Goal: Task Accomplishment & Management: Complete application form

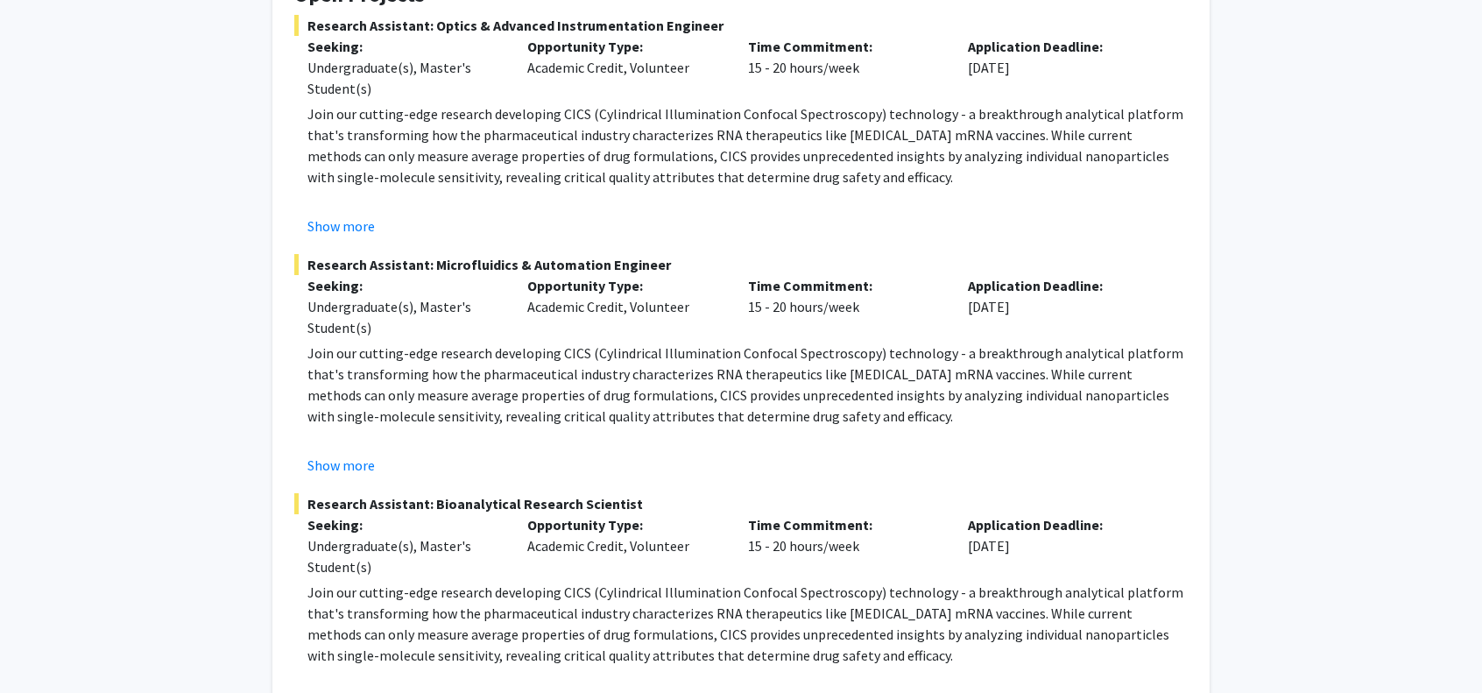
scroll to position [175, 0]
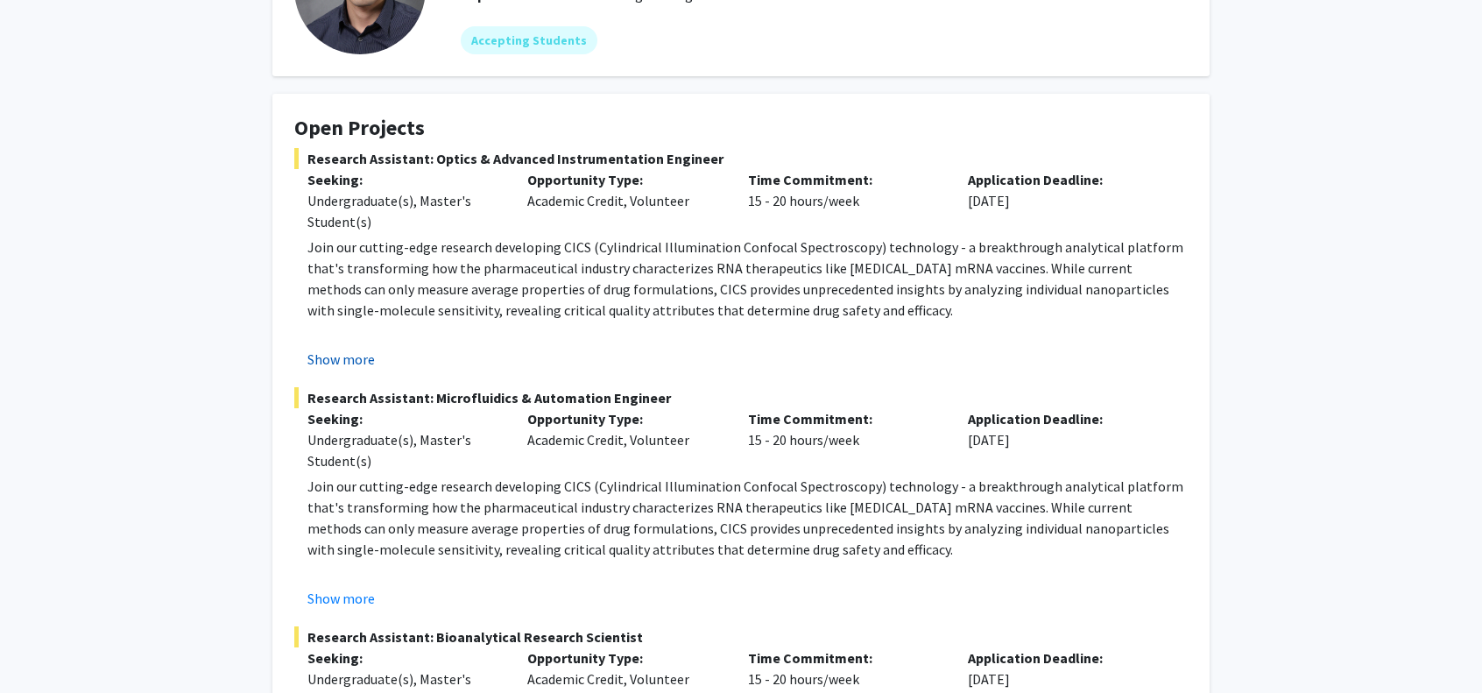
click at [329, 360] on button "Show more" at bounding box center [340, 359] width 67 height 21
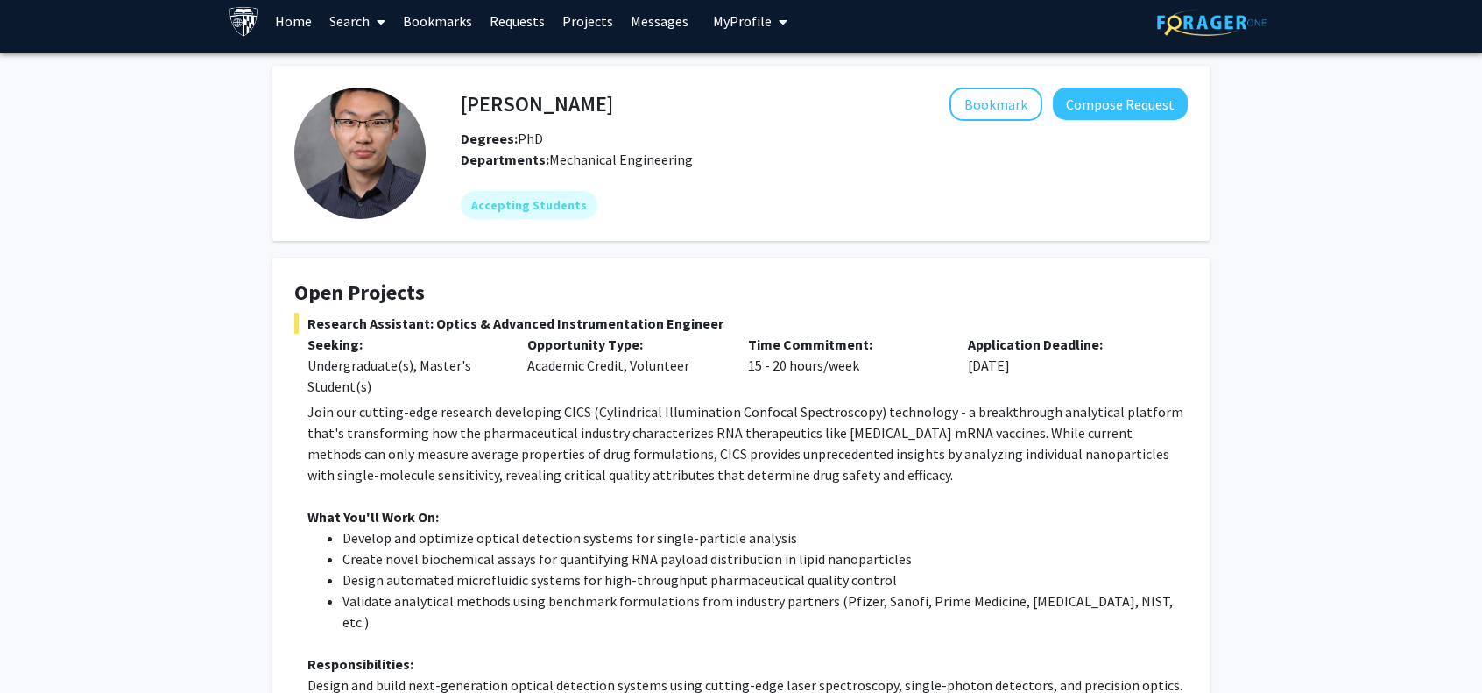
scroll to position [0, 0]
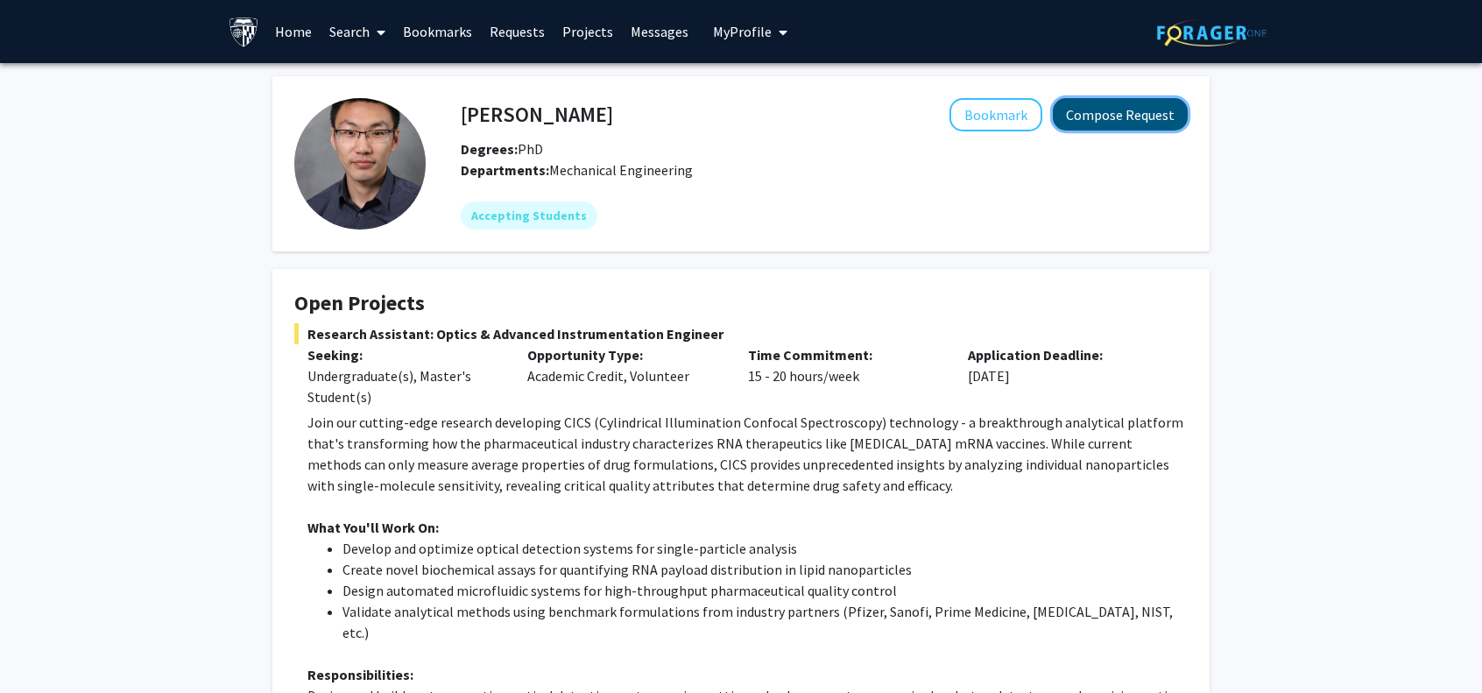
click at [1120, 110] on button "Compose Request" at bounding box center [1120, 114] width 135 height 32
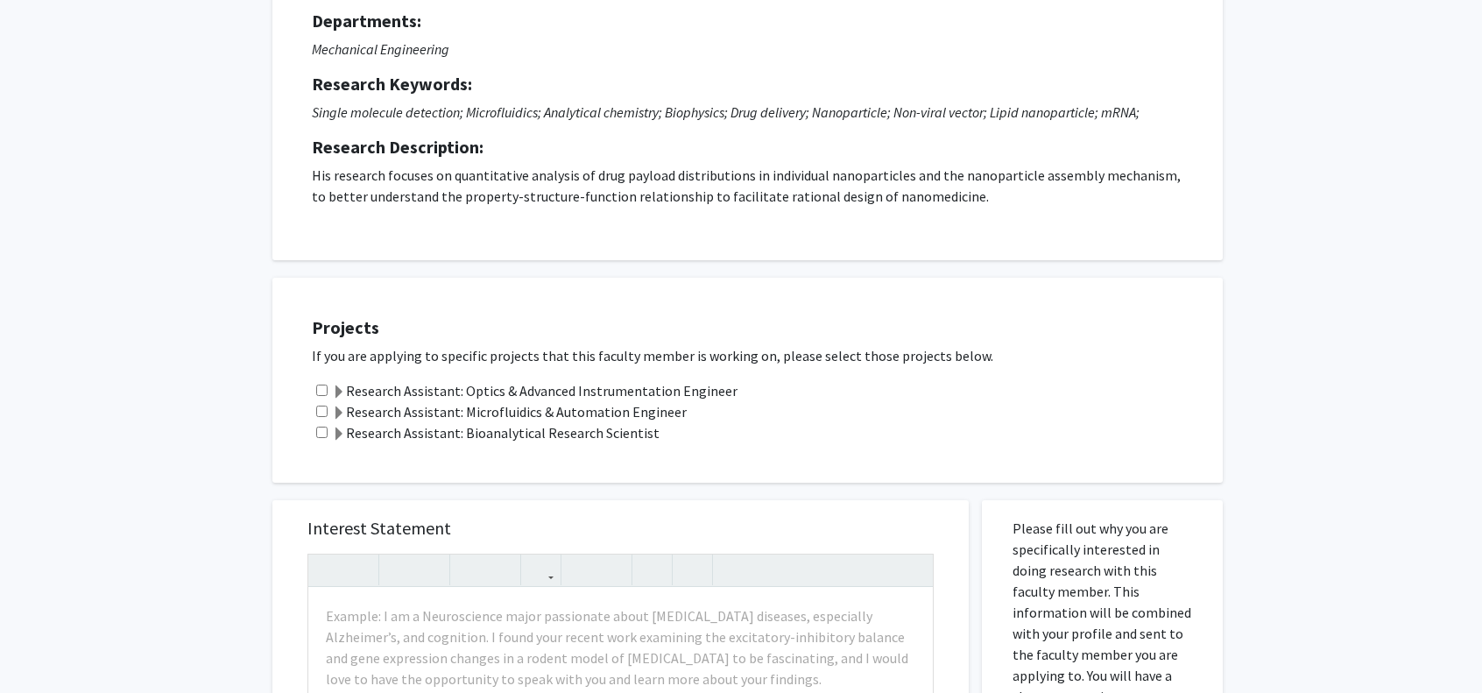
scroll to position [175, 0]
click at [376, 387] on label "Research Assistant: Optics & Advanced Instrumentation Engineer" at bounding box center [535, 389] width 406 height 21
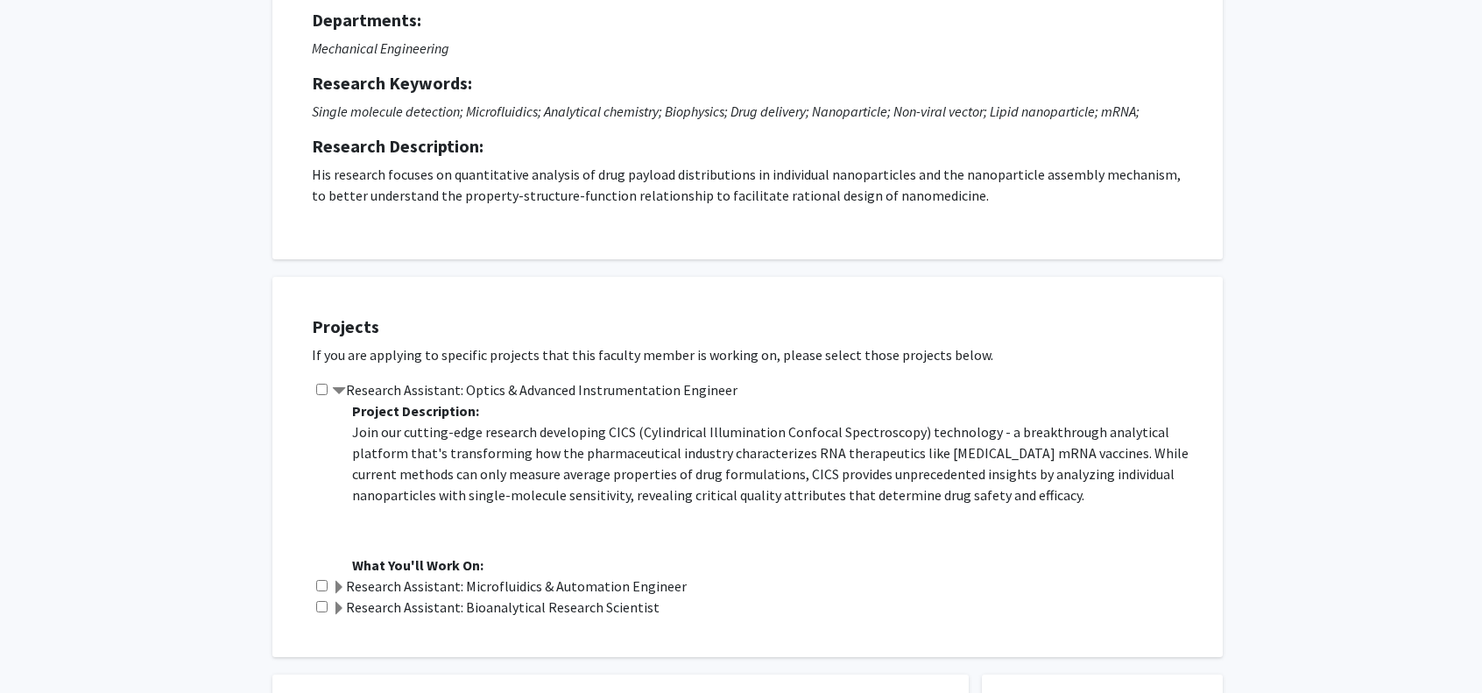
click at [316, 388] on input "checkbox" at bounding box center [321, 389] width 11 height 11
checkbox input "true"
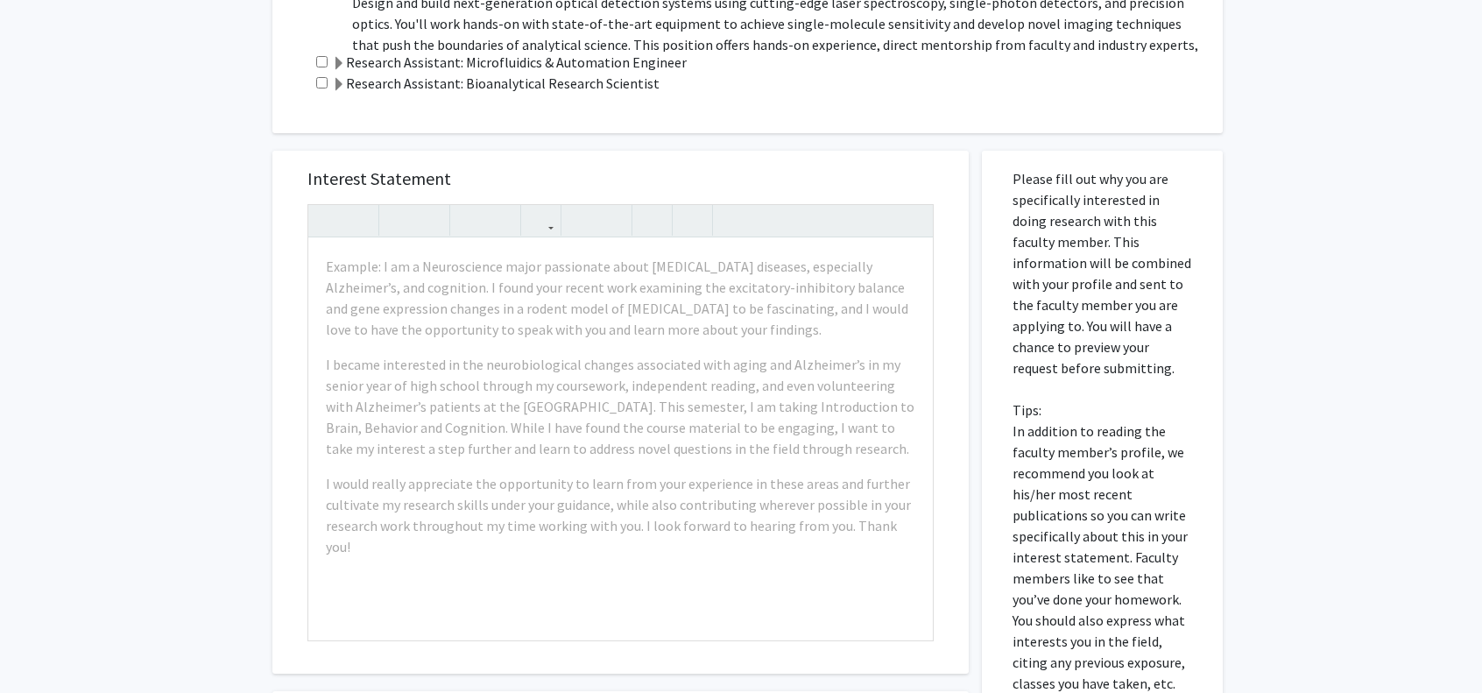
scroll to position [701, 0]
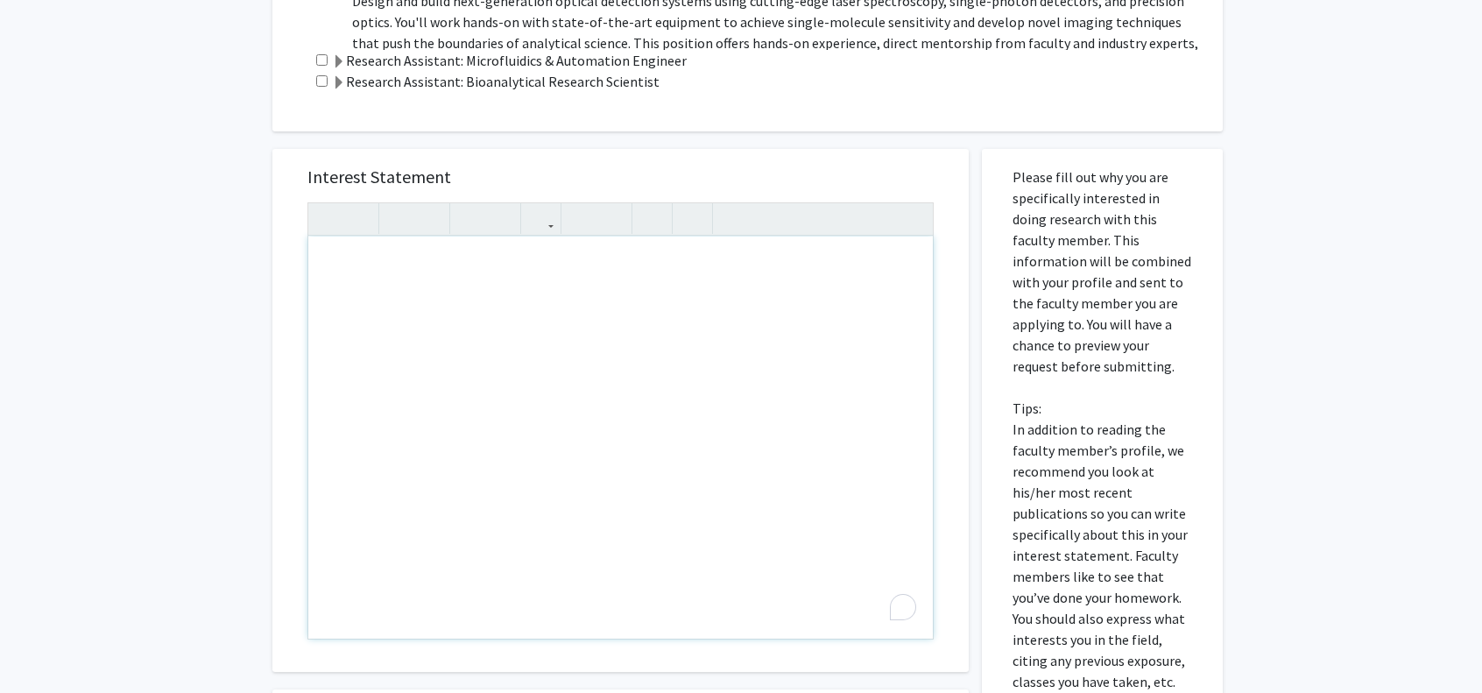
click at [786, 317] on div "To enrich screen reader interactions, please activate Accessibility in Grammarl…" at bounding box center [620, 438] width 625 height 402
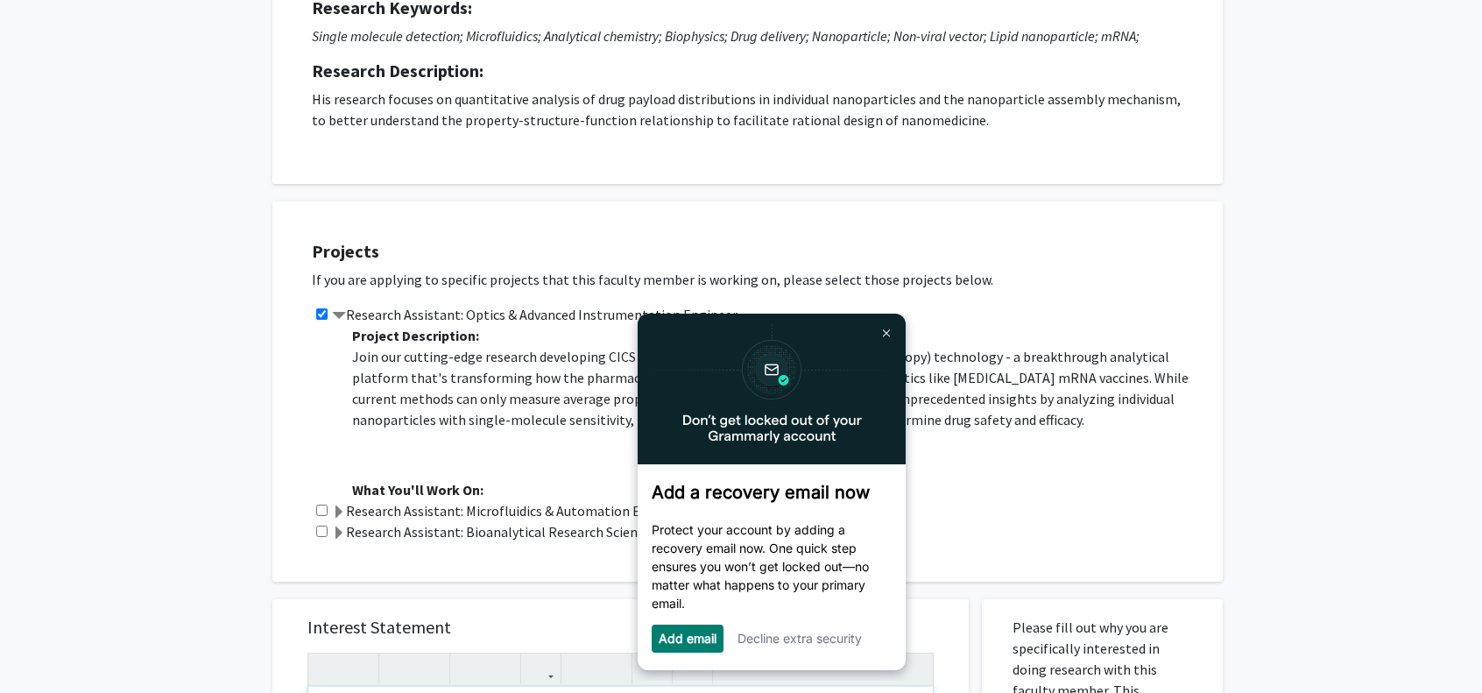
scroll to position [263, 0]
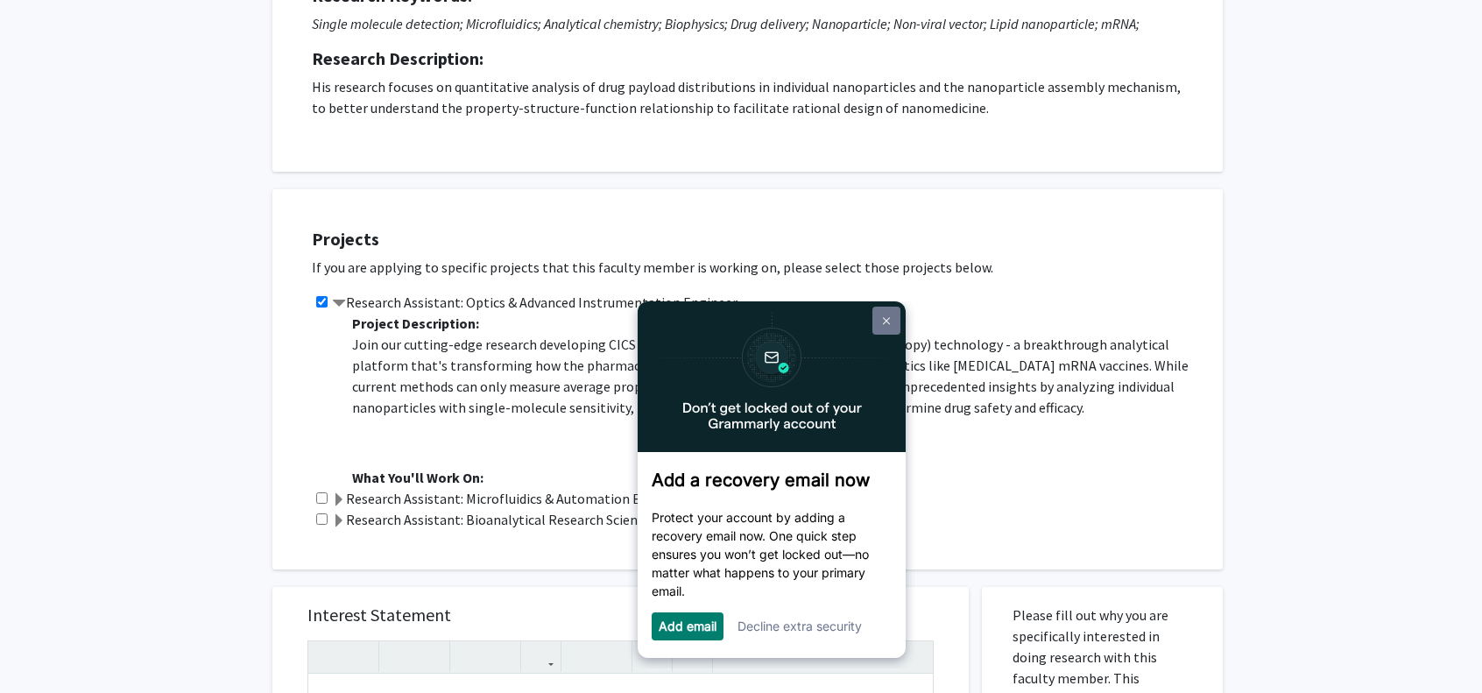
click at [890, 322] on link at bounding box center [887, 321] width 28 height 28
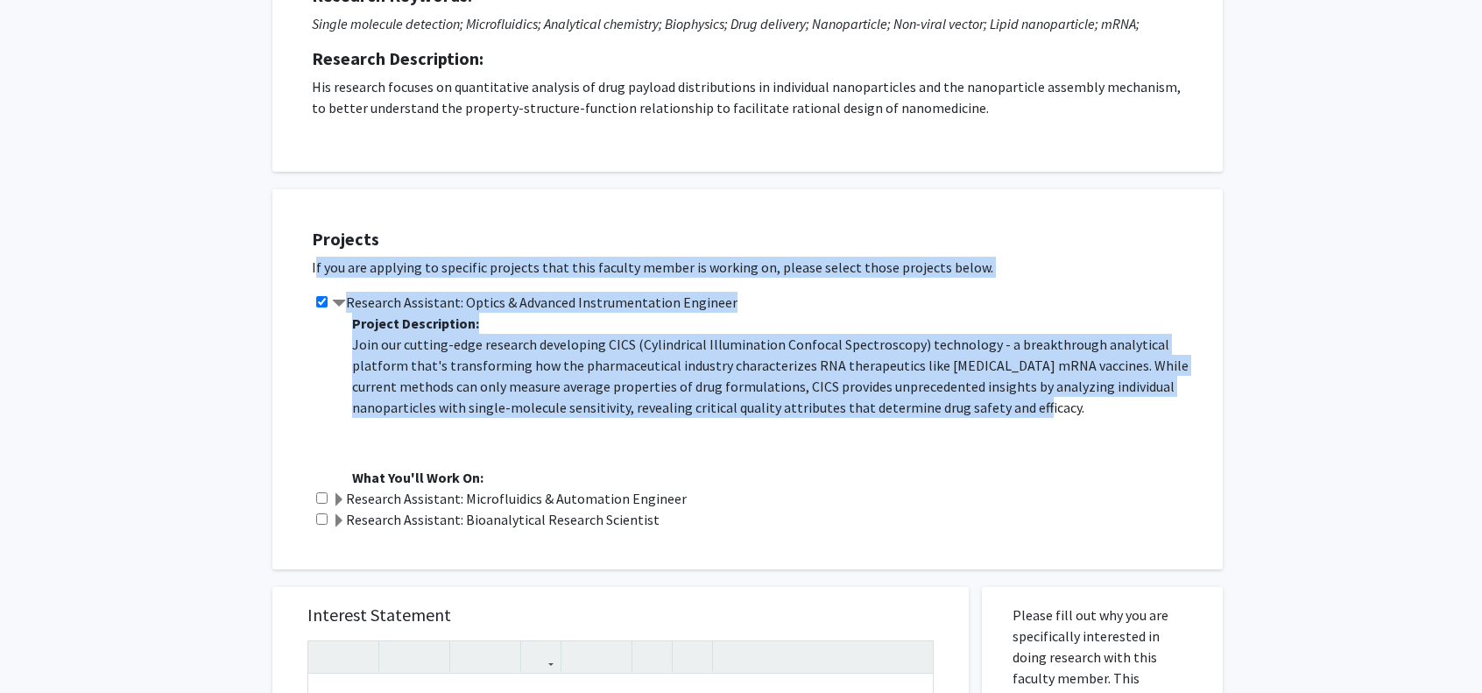
drag, startPoint x: 1016, startPoint y: 419, endPoint x: 310, endPoint y: 264, distance: 722.9
click at [310, 264] on div "Projects If you are applying to specific projects that this faculty member is w…" at bounding box center [758, 379] width 929 height 336
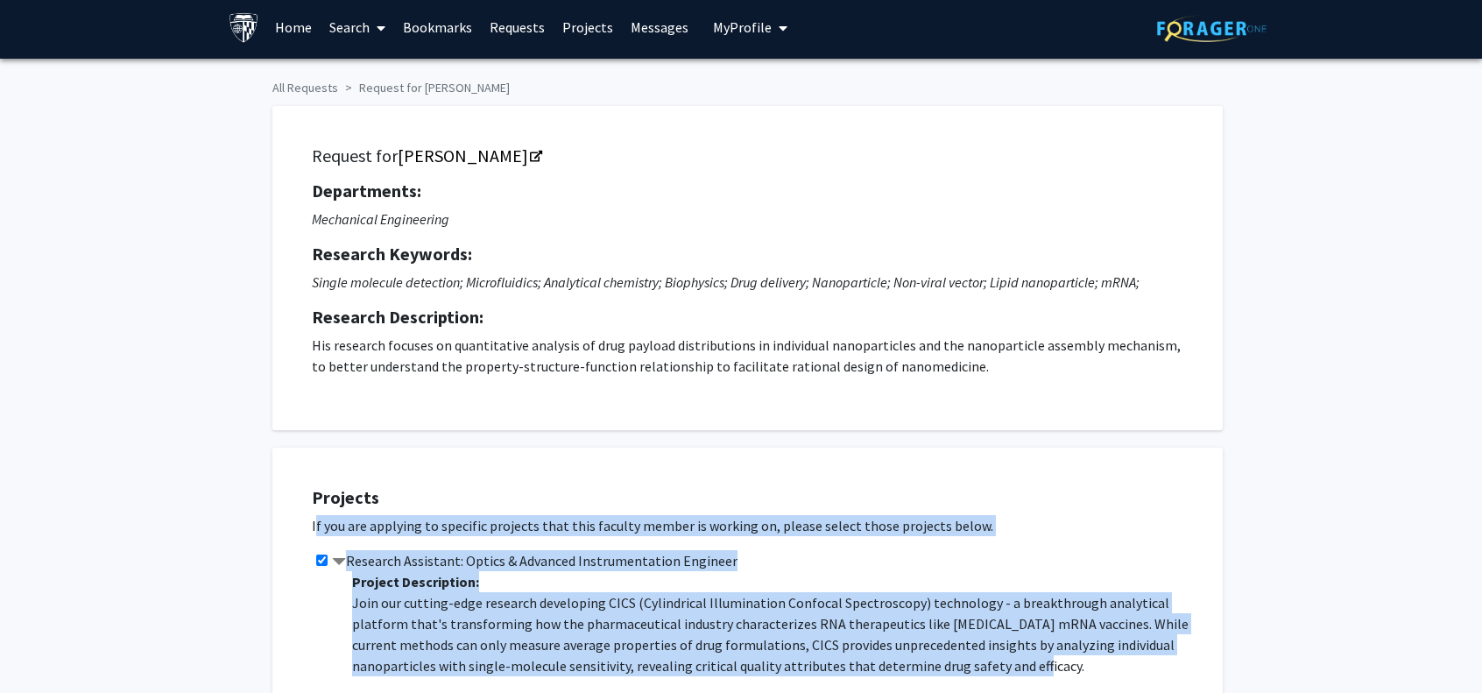
scroll to position [0, 0]
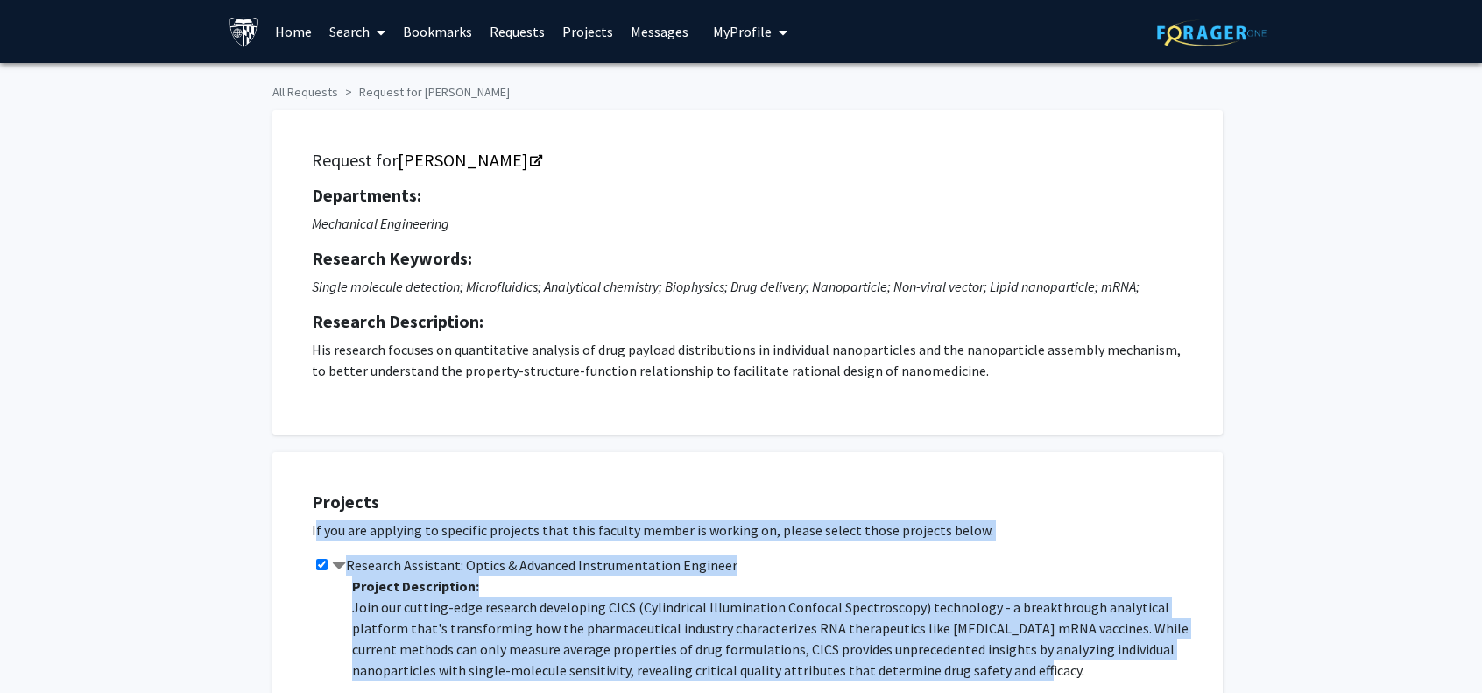
copy div "If you are applying to specific projects that this faculty member is working on…"
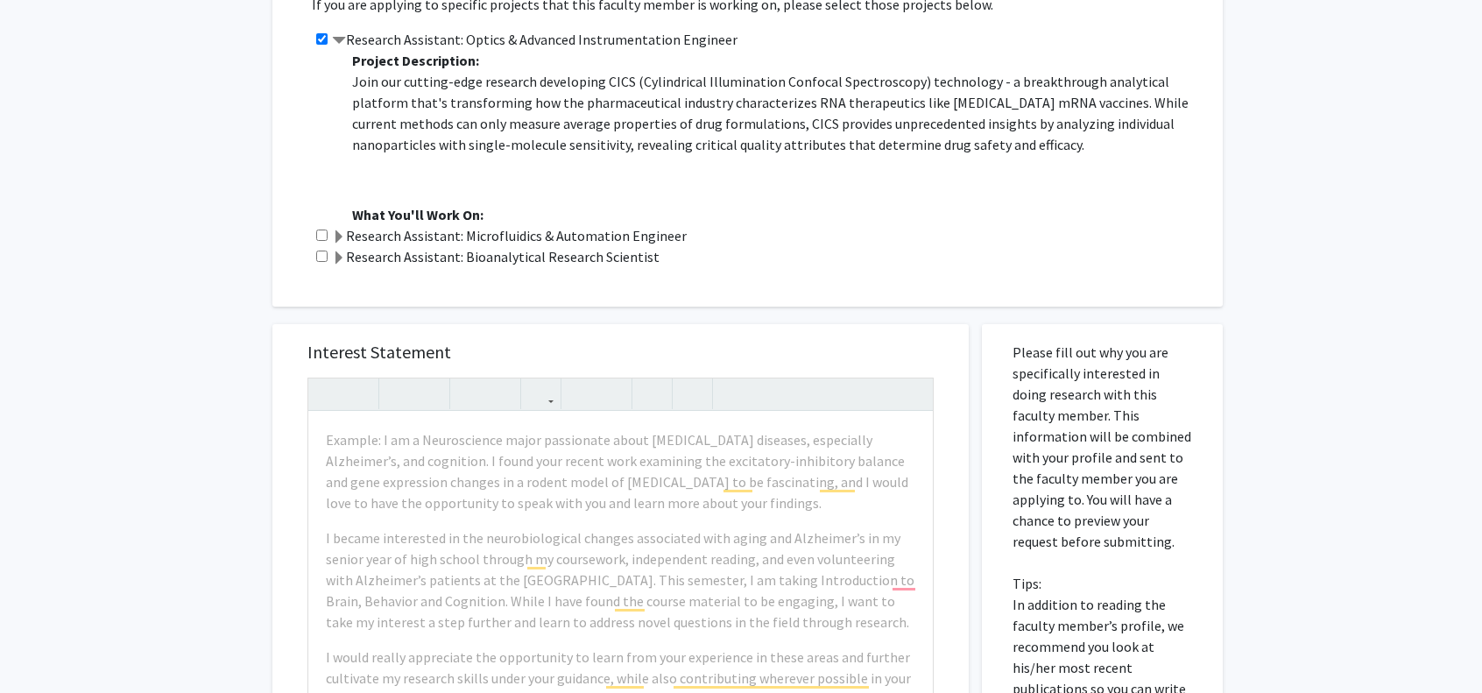
click at [781, 222] on p "What You'll Work On:" at bounding box center [778, 214] width 853 height 21
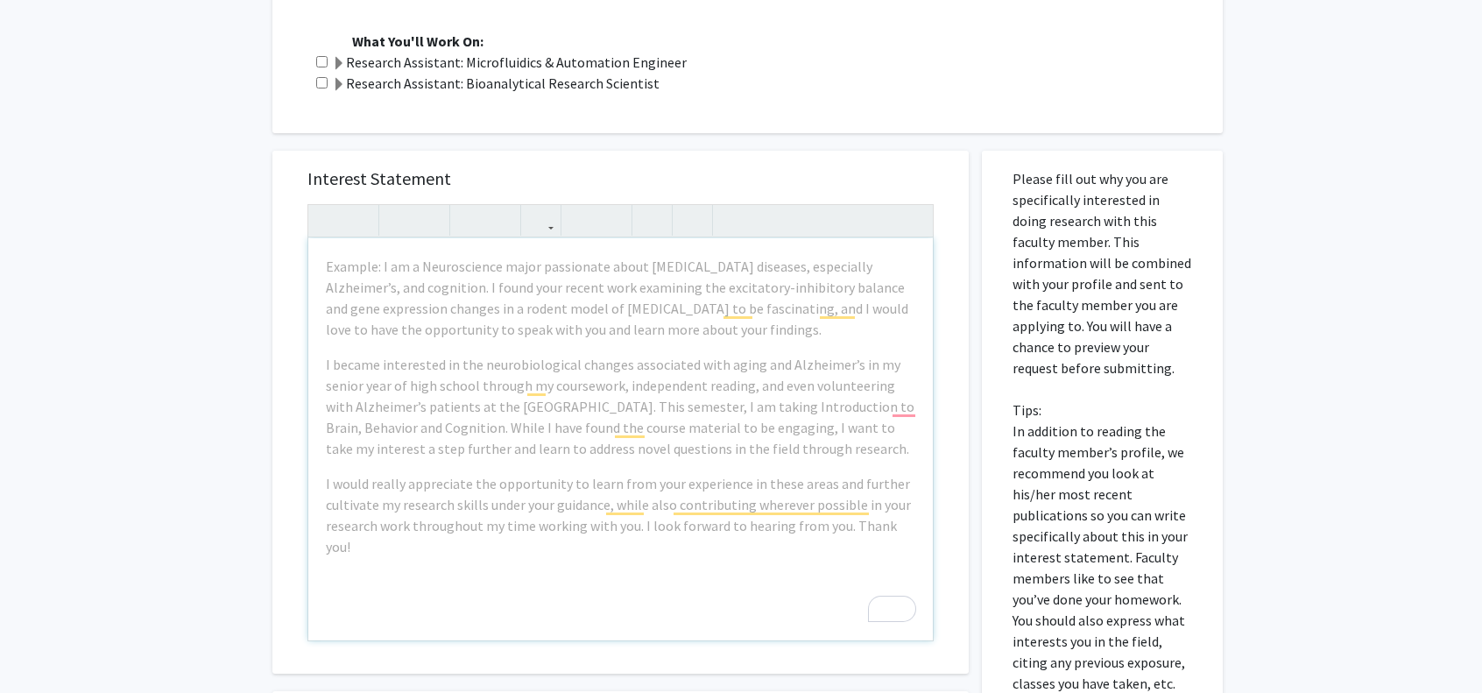
scroll to position [701, 0]
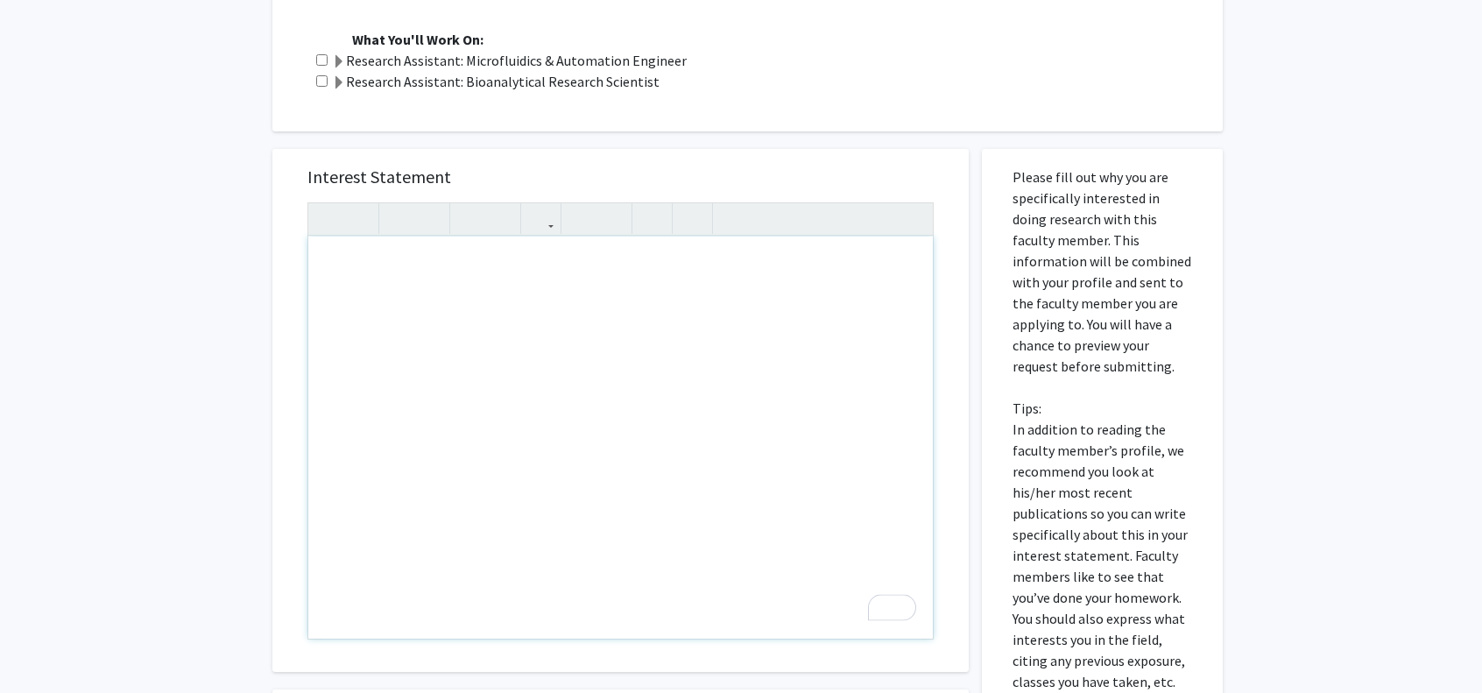
drag, startPoint x: 324, startPoint y: 267, endPoint x: 668, endPoint y: 445, distance: 387.5
click at [657, 452] on div "To enrich screen reader interactions, please activate Accessibility in Grammarl…" at bounding box center [620, 438] width 625 height 402
click at [753, 444] on div "To enrich screen reader interactions, please activate Accessibility in Grammarl…" at bounding box center [620, 438] width 625 height 402
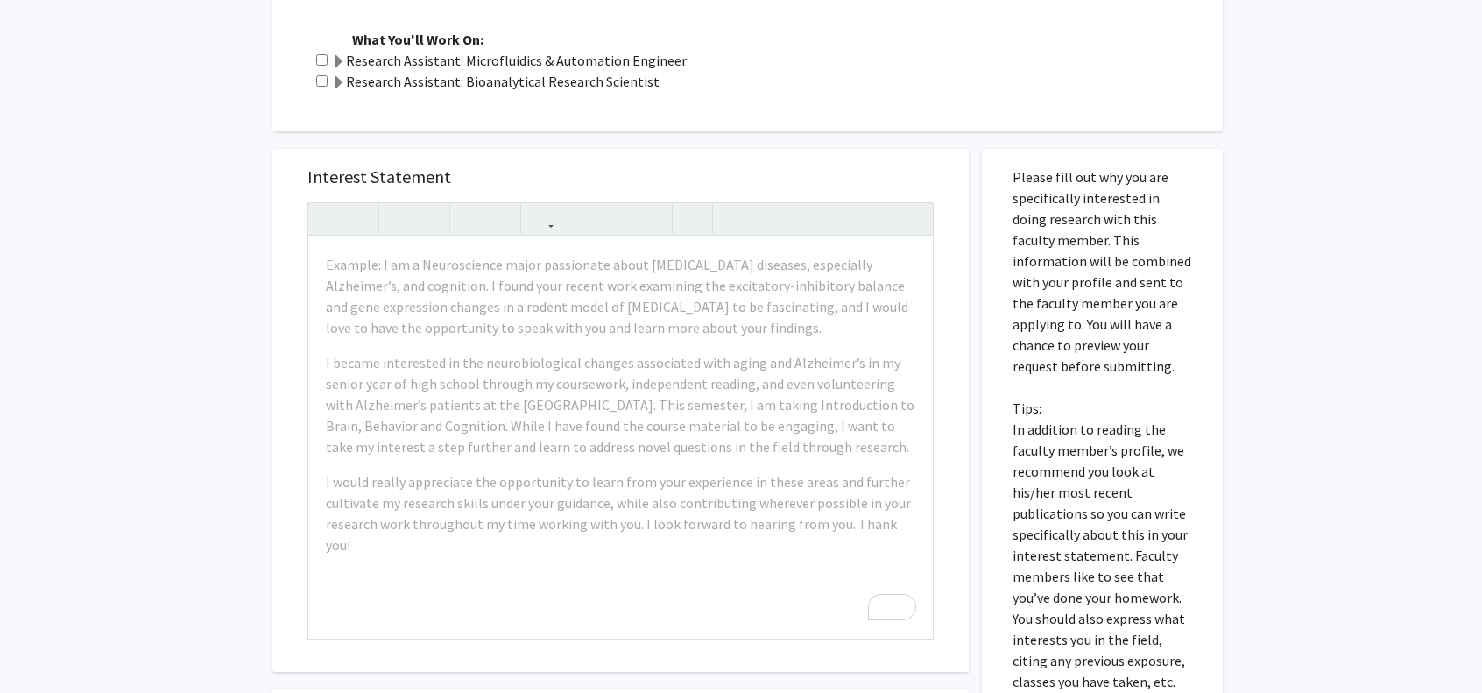
click at [1304, 367] on div "All Requests Request for Sixuan Li Request for [PERSON_NAME] Departments: Mecha…" at bounding box center [741, 176] width 1482 height 1629
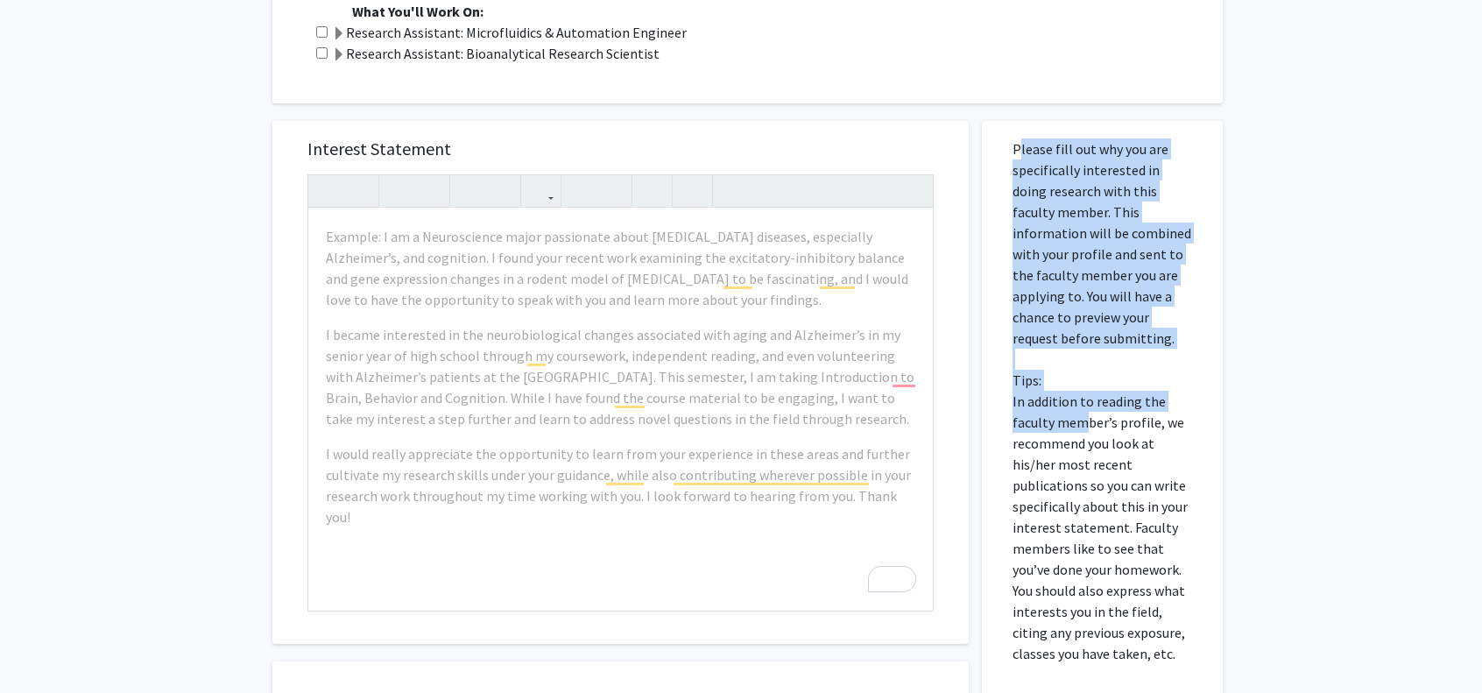
scroll to position [964, 0]
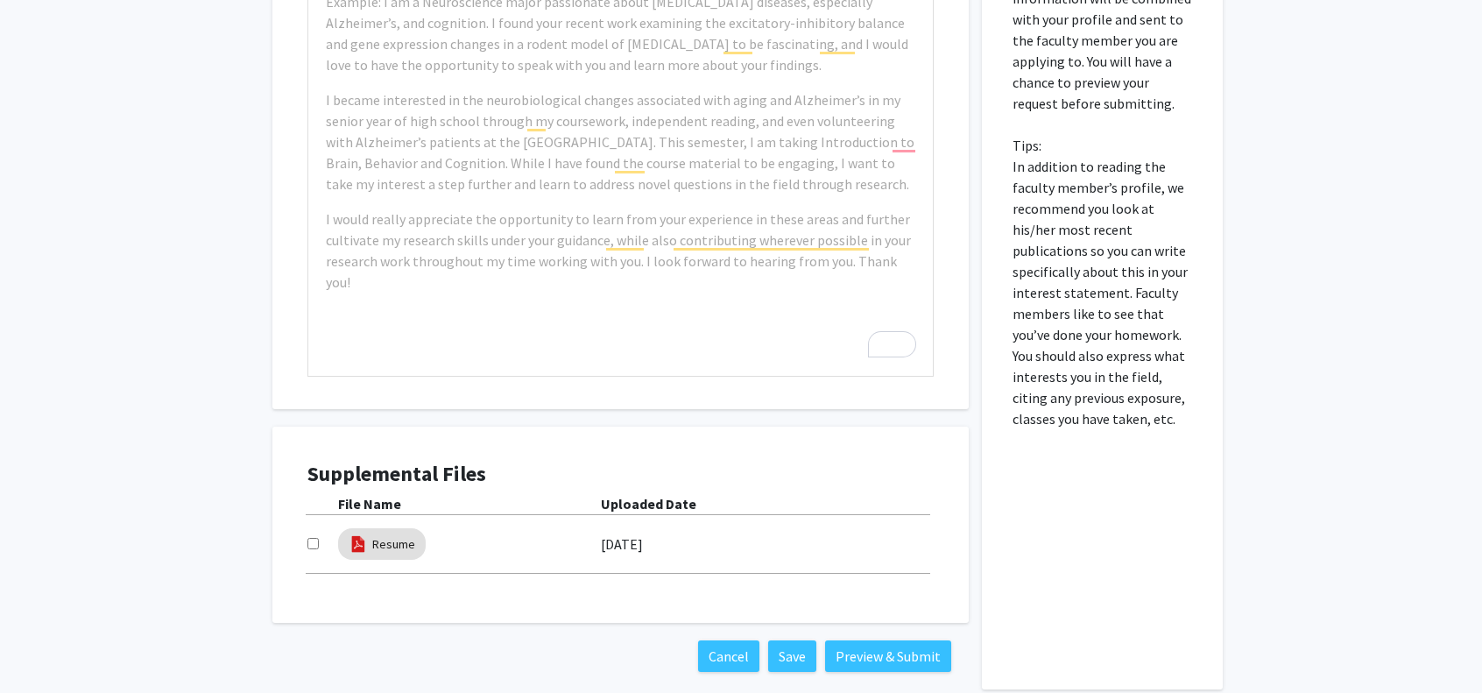
drag, startPoint x: 1010, startPoint y: 169, endPoint x: 1134, endPoint y: 432, distance: 290.8
click at [1134, 432] on div "Please fill out why you are specifically interested in doing research with this…" at bounding box center [1102, 287] width 215 height 803
copy p
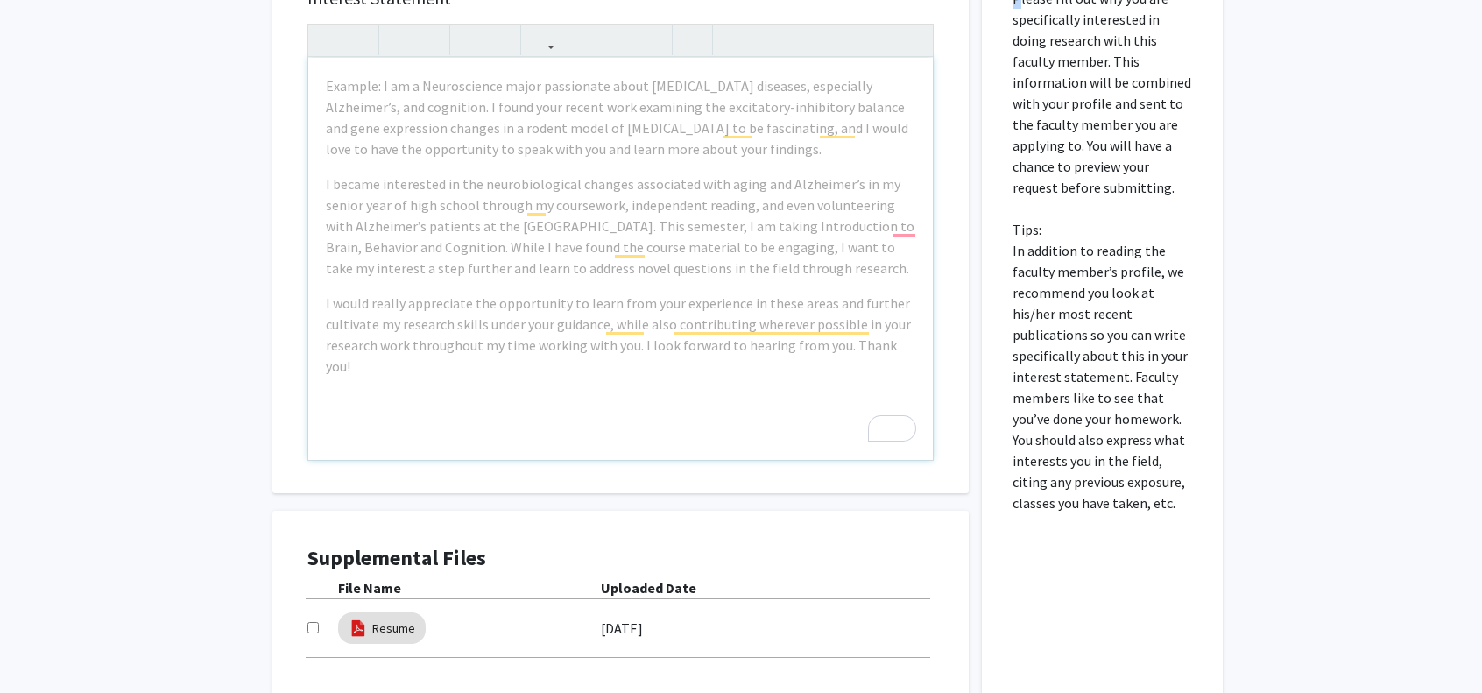
scroll to position [876, 0]
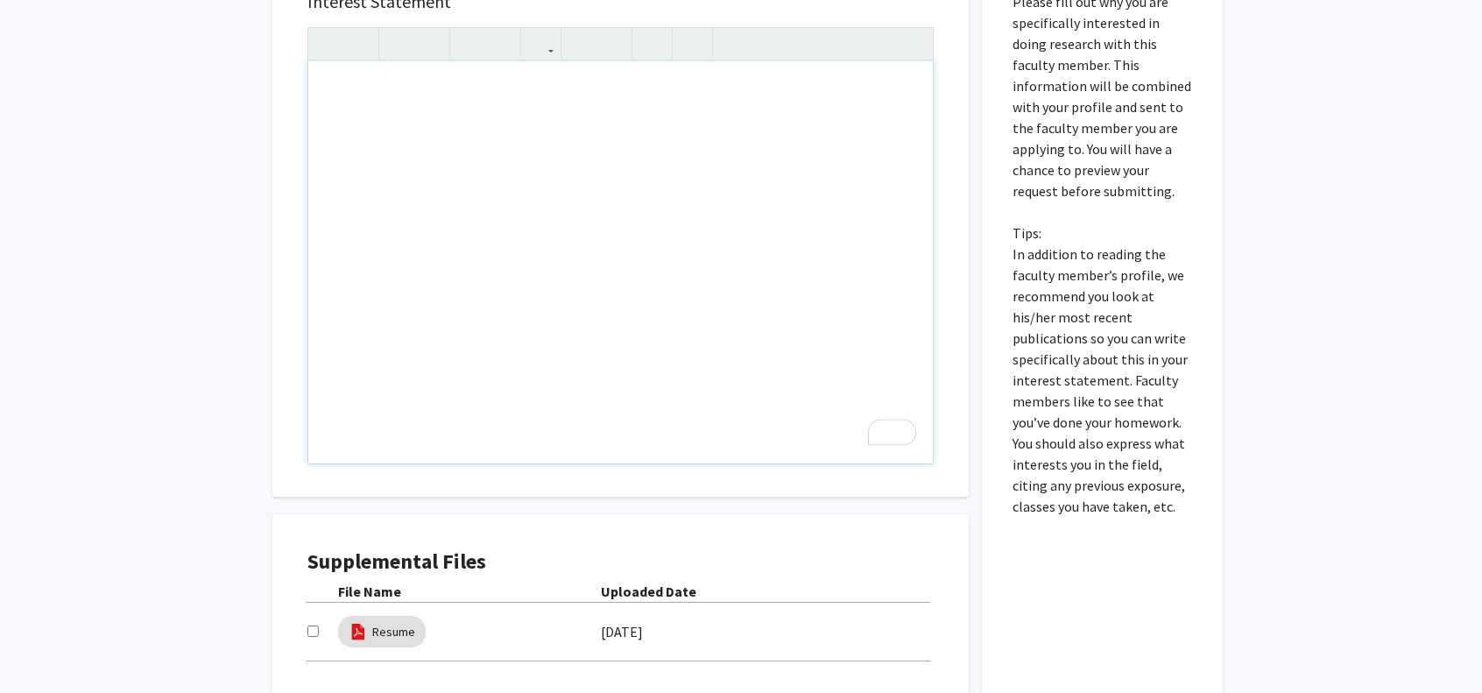
click at [438, 194] on div "To enrich screen reader interactions, please activate Accessibility in Grammarl…" at bounding box center [620, 262] width 625 height 402
paste div "To enrich screen reader interactions, please activate Accessibility in Grammarl…"
type textarea "<l>I’d s ametc-adip Elitseddoe Temporincid utlabor et Dolor Magnaal, eni A’m ve…"
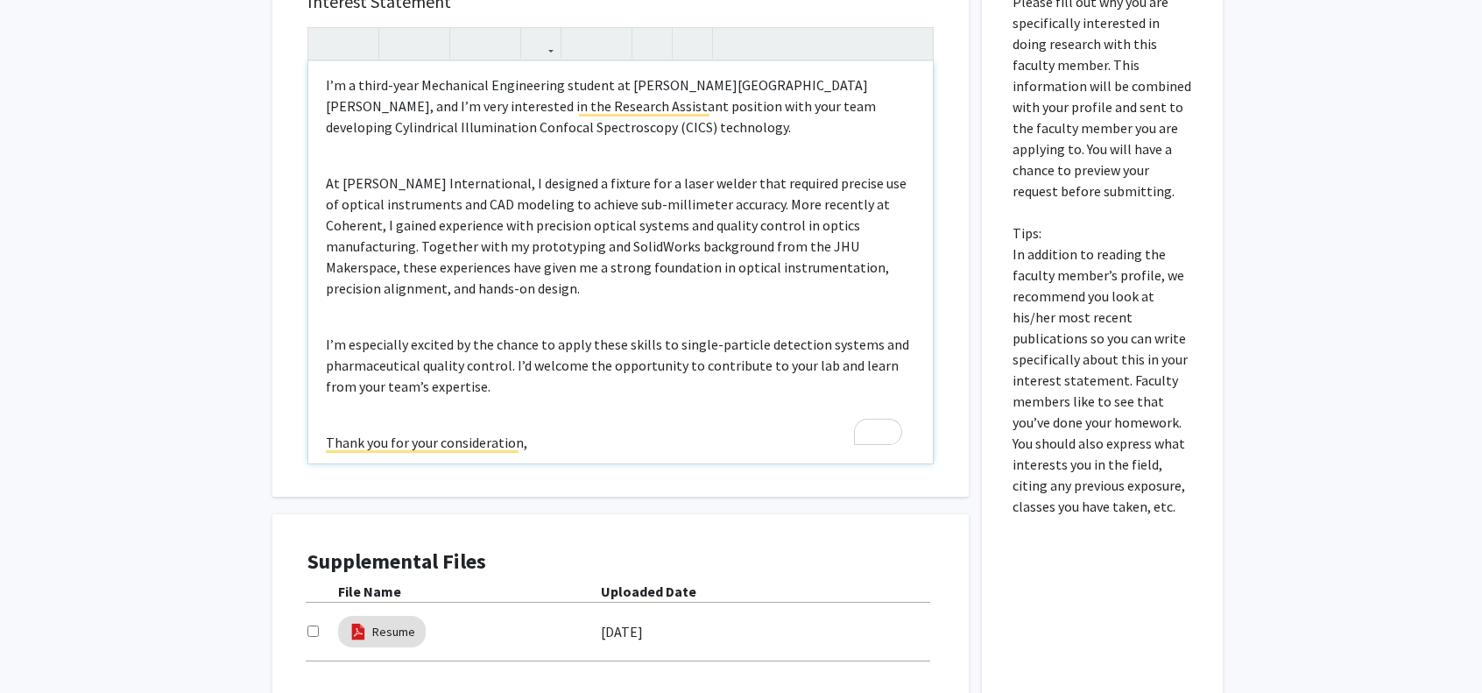
scroll to position [0, 0]
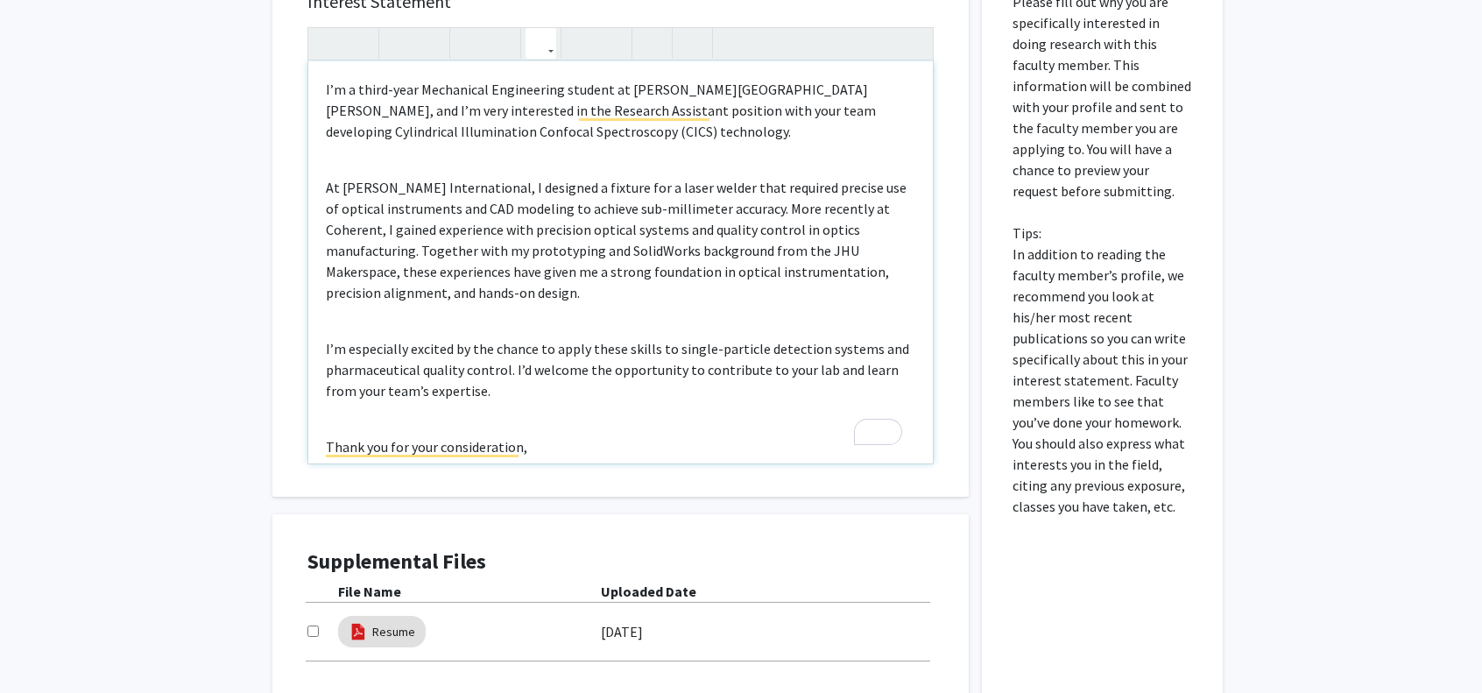
click at [545, 45] on icon "button" at bounding box center [541, 43] width 15 height 29
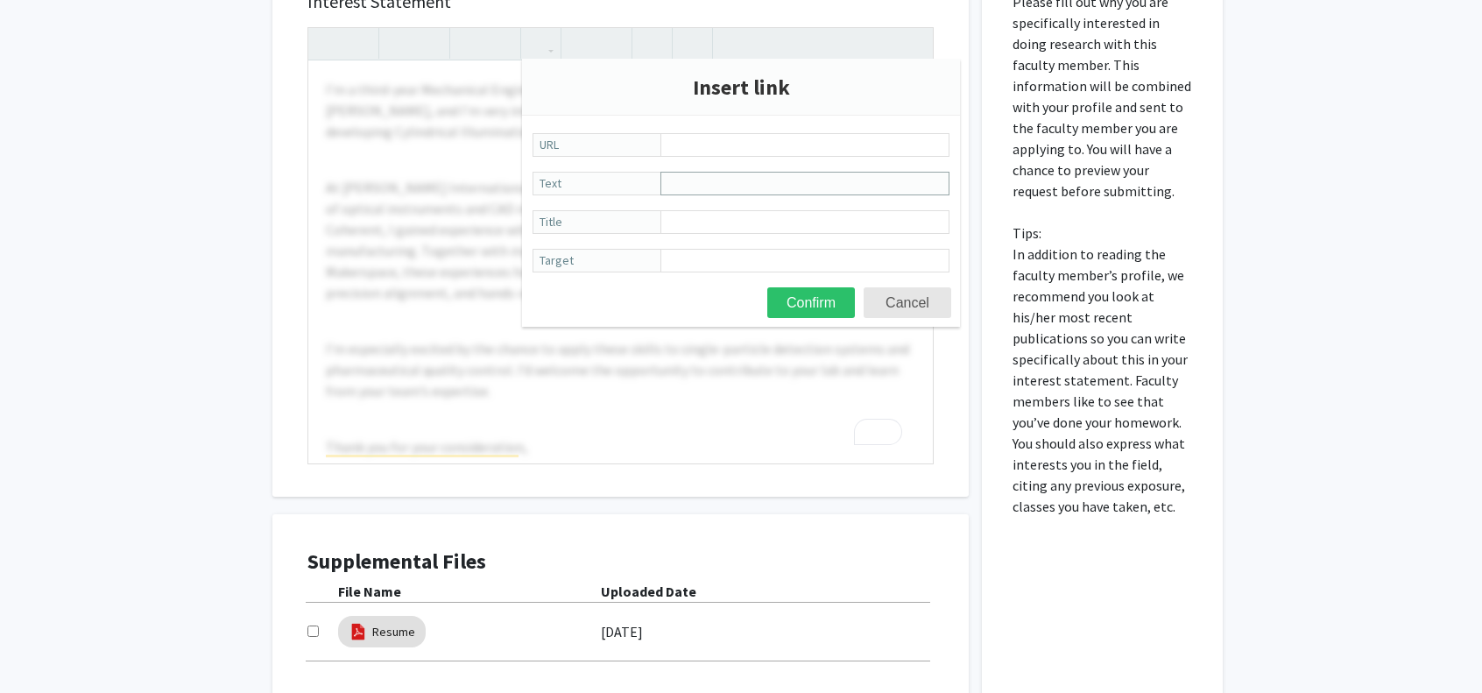
click at [711, 186] on input "Text" at bounding box center [805, 184] width 289 height 24
drag, startPoint x: 711, startPoint y: 149, endPoint x: 720, endPoint y: 152, distance: 9.1
click at [711, 149] on input "URL" at bounding box center [805, 145] width 289 height 24
click at [604, 352] on div at bounding box center [620, 245] width 625 height 435
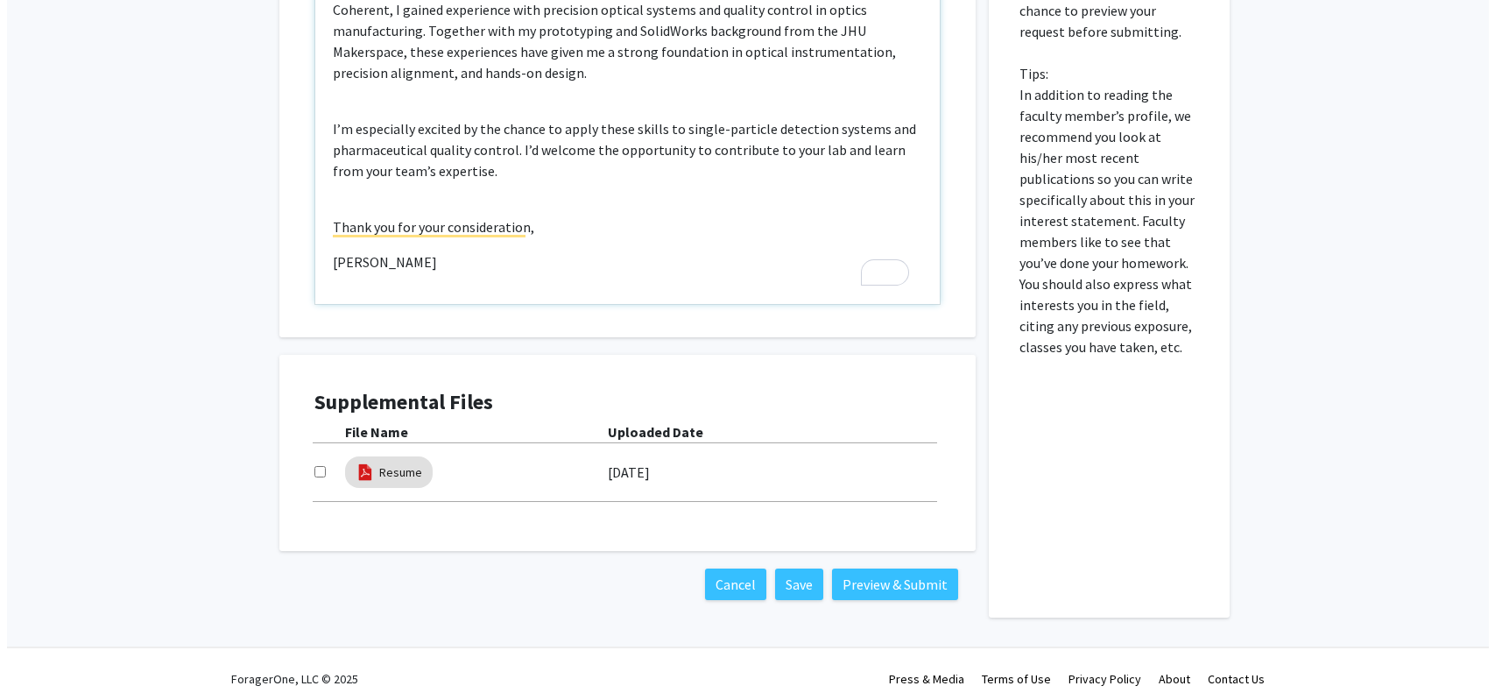
scroll to position [1051, 0]
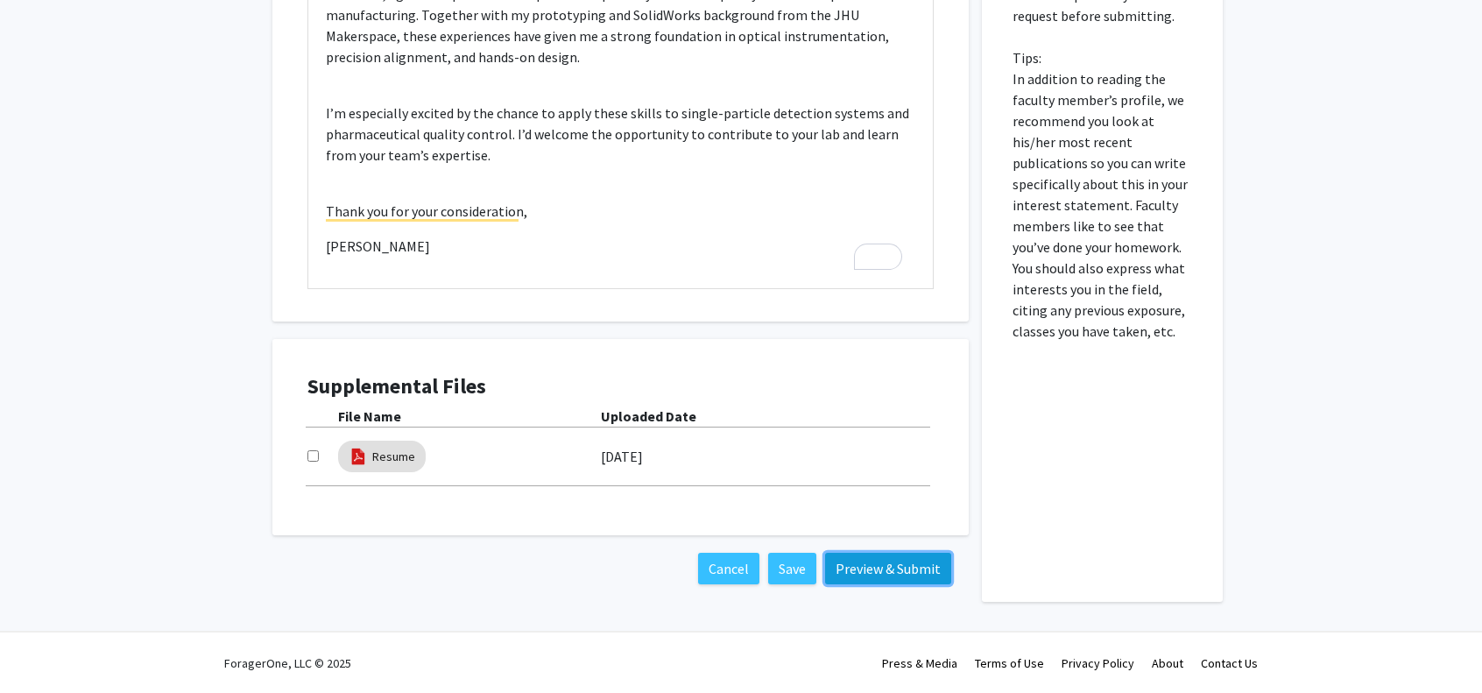
click at [859, 575] on button "Preview & Submit" at bounding box center [888, 569] width 126 height 32
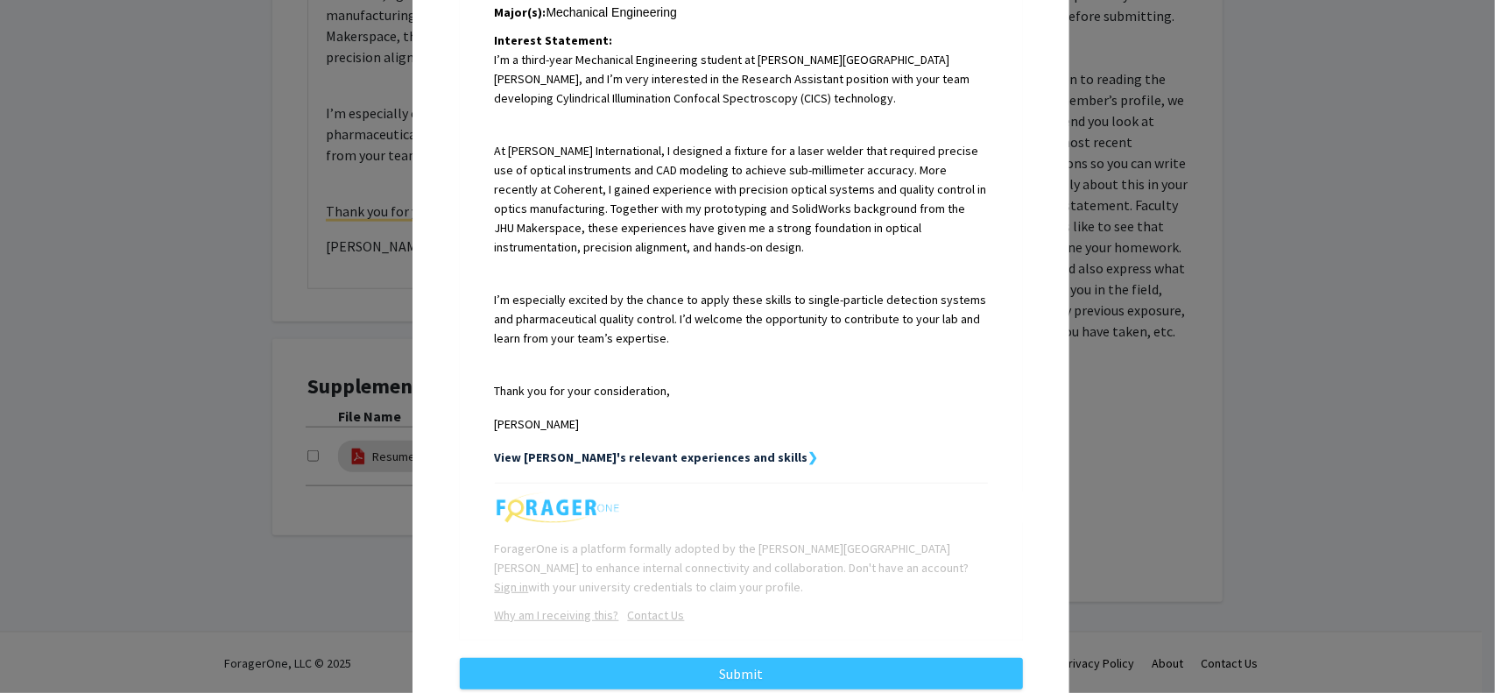
scroll to position [484, 0]
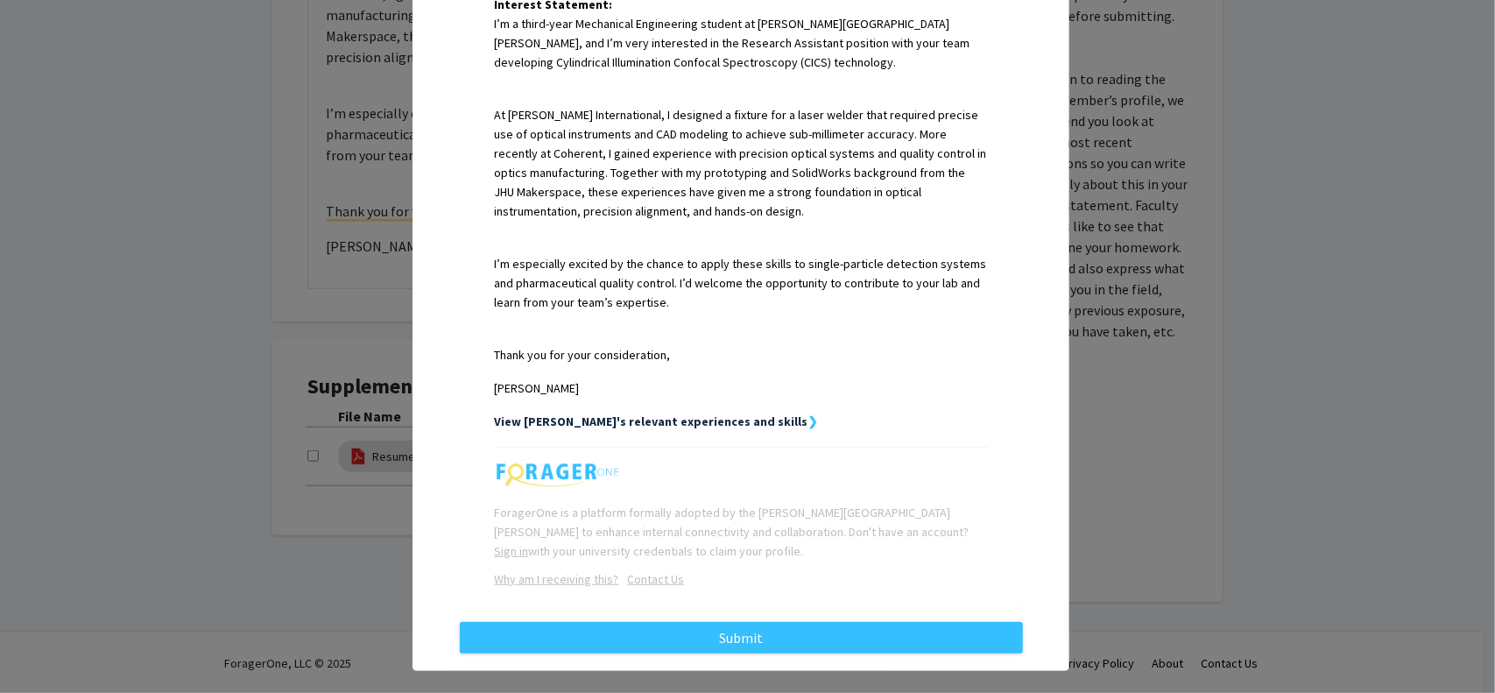
click at [710, 413] on strong "View [PERSON_NAME]'s relevant experiences and skills" at bounding box center [652, 421] width 314 height 16
click at [809, 413] on strong "❯" at bounding box center [814, 421] width 11 height 16
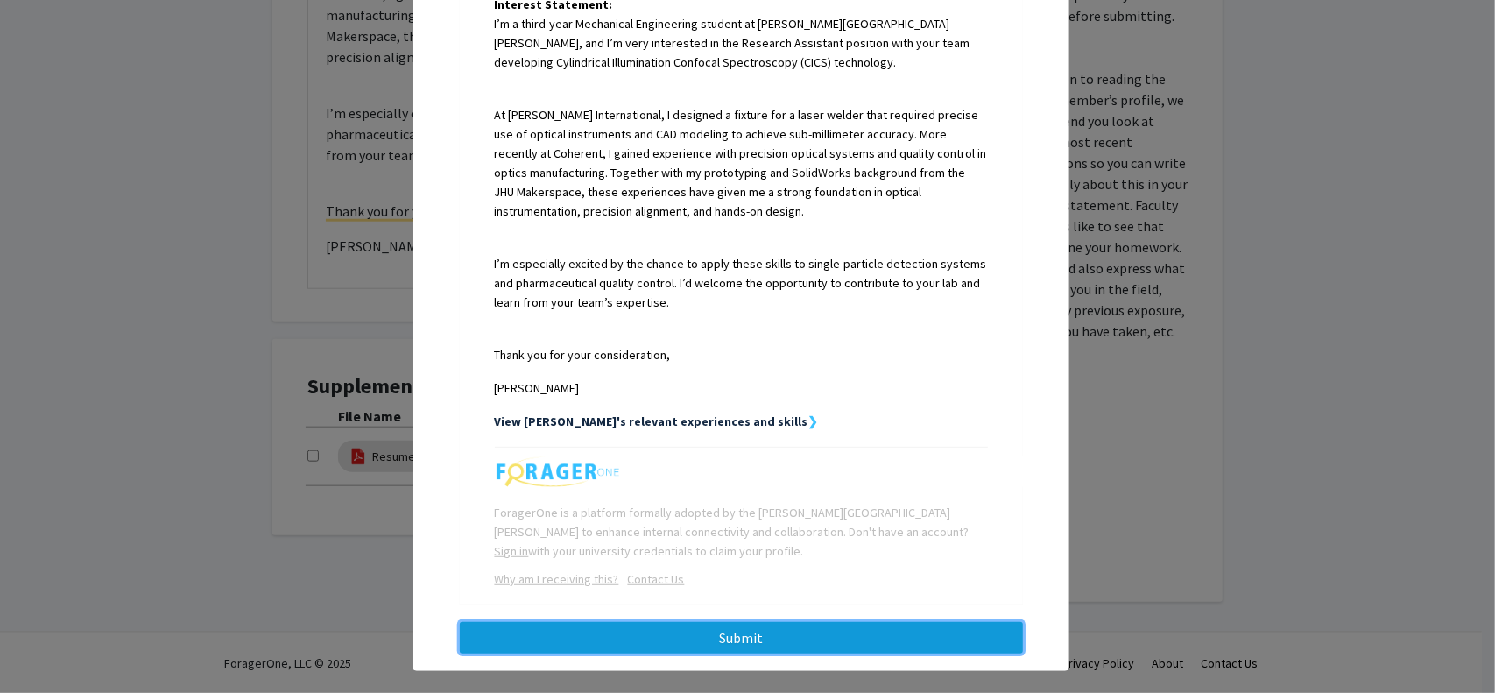
click at [746, 632] on button "Submit" at bounding box center [741, 638] width 563 height 32
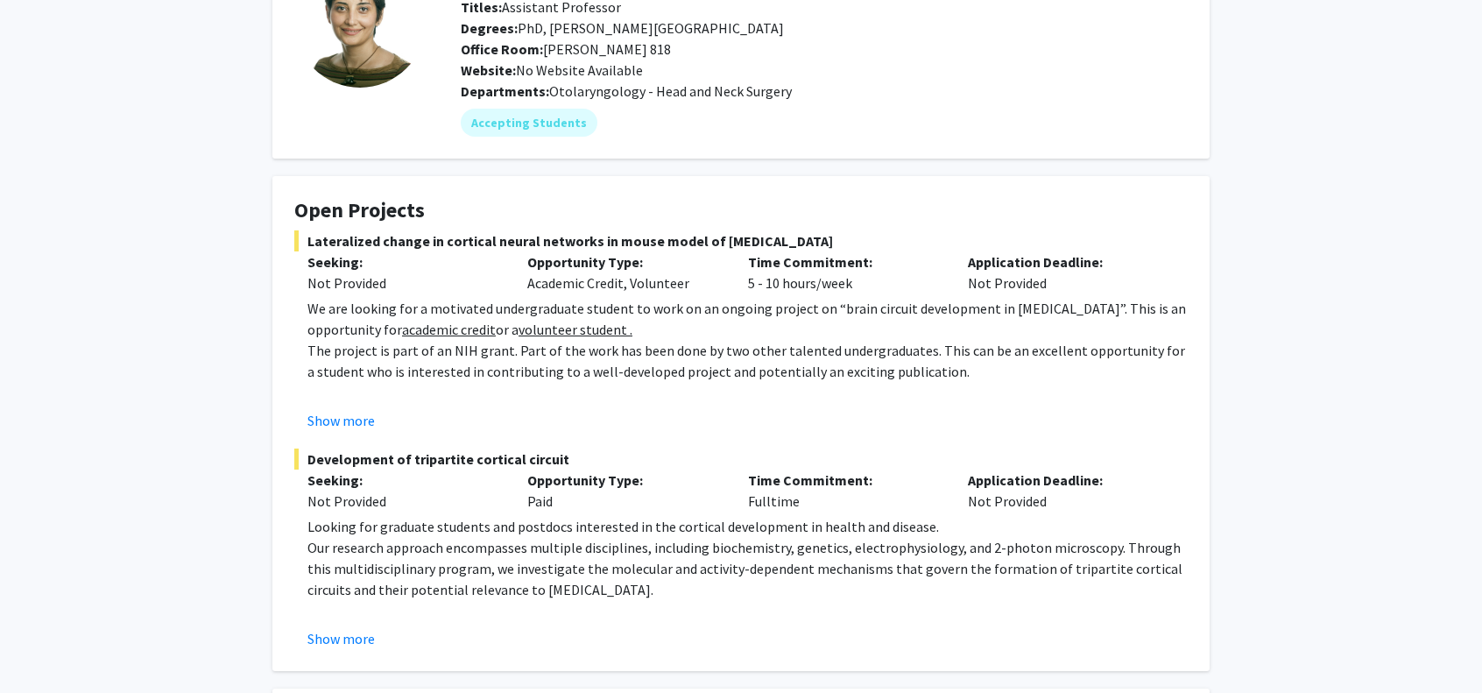
scroll to position [350, 0]
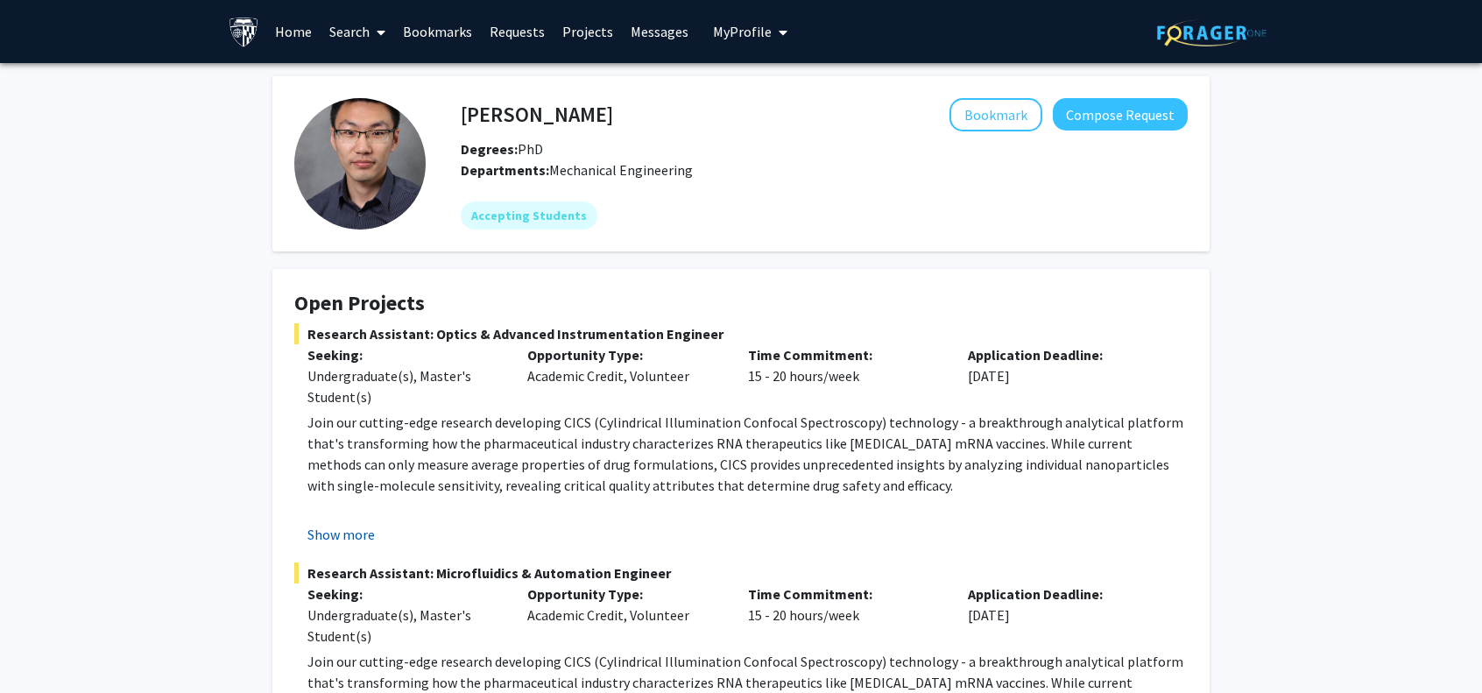
click at [343, 535] on button "Show more" at bounding box center [340, 534] width 67 height 21
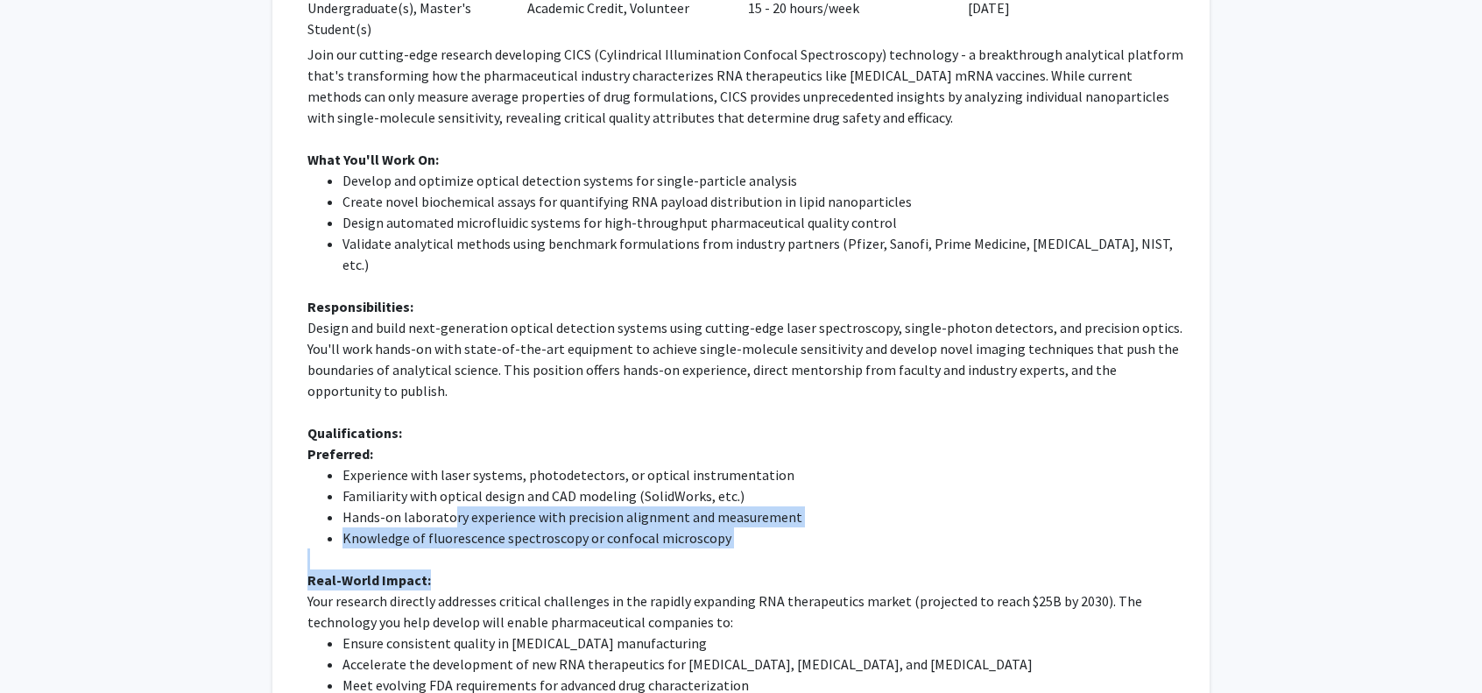
scroll to position [350, 0]
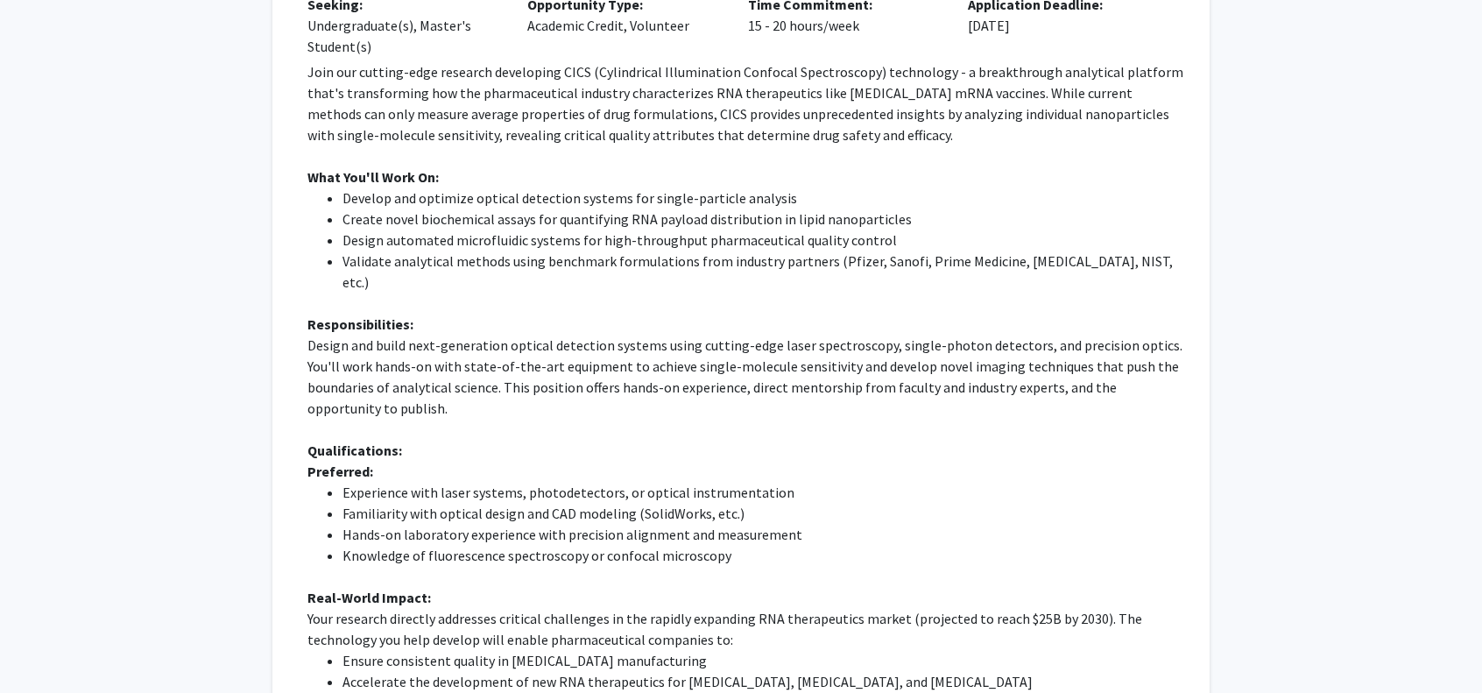
drag, startPoint x: 451, startPoint y: 372, endPoint x: 1095, endPoint y: 279, distance: 650.5
click at [1169, 261] on li "Validate analytical methods using benchmark formulations from industry partners…" at bounding box center [765, 272] width 845 height 42
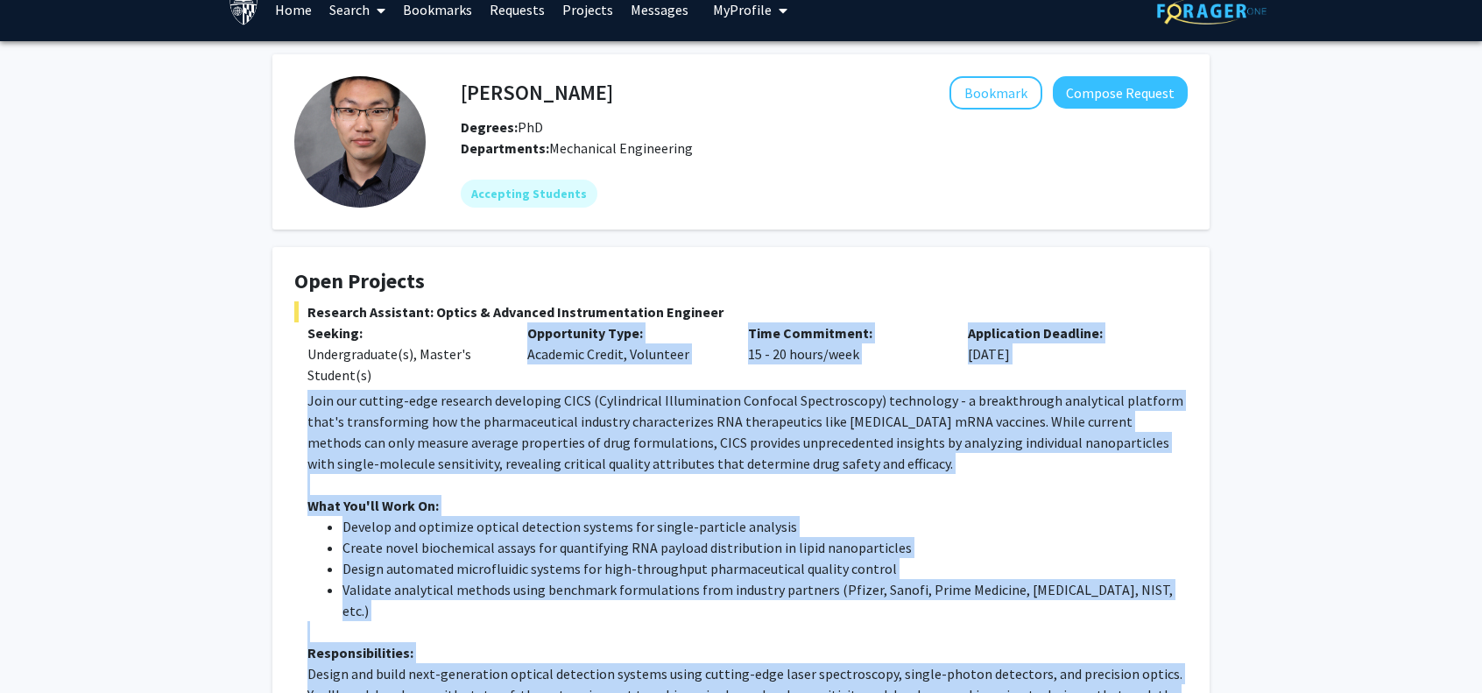
scroll to position [0, 0]
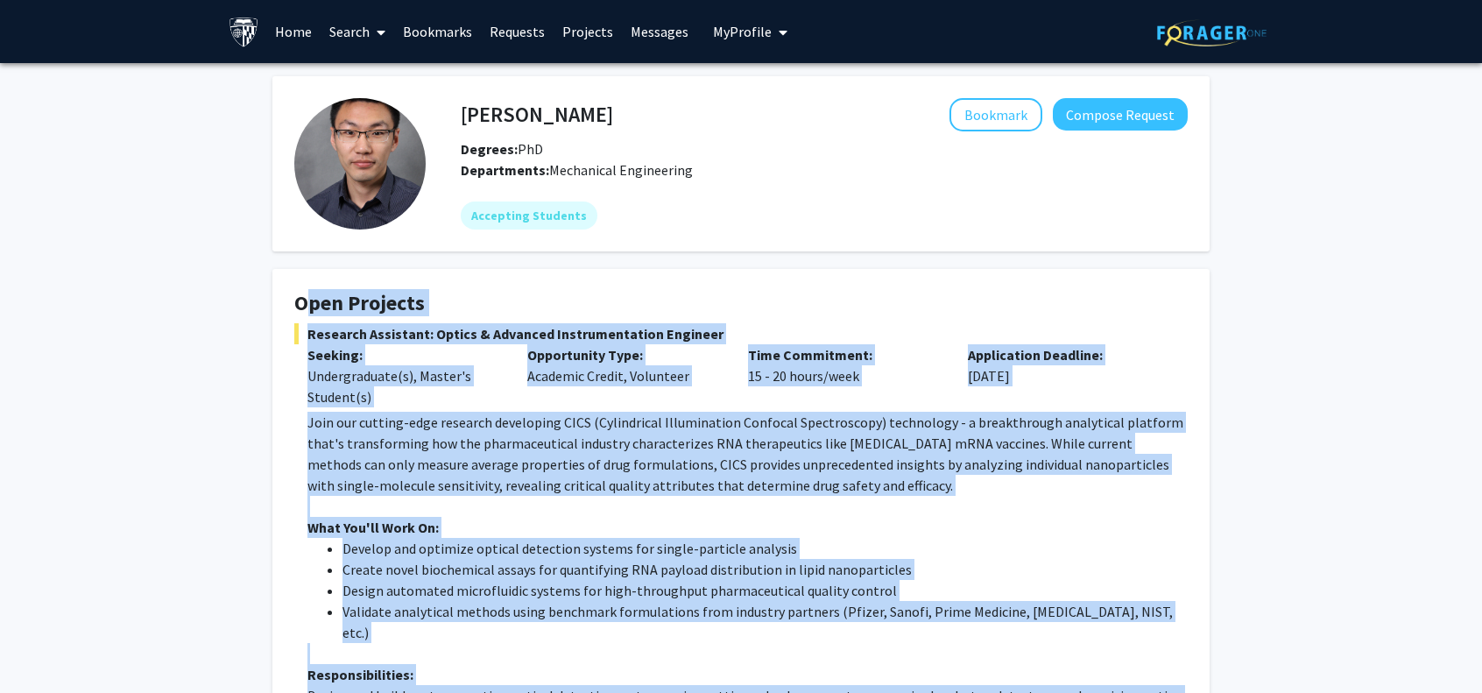
drag, startPoint x: 743, startPoint y: 585, endPoint x: 301, endPoint y: 293, distance: 529.2
copy fg-card "Open Projects Research Assistant: Optics & Advanced Instrumentation Engineer Se…"
